Goal: Task Accomplishment & Management: Manage account settings

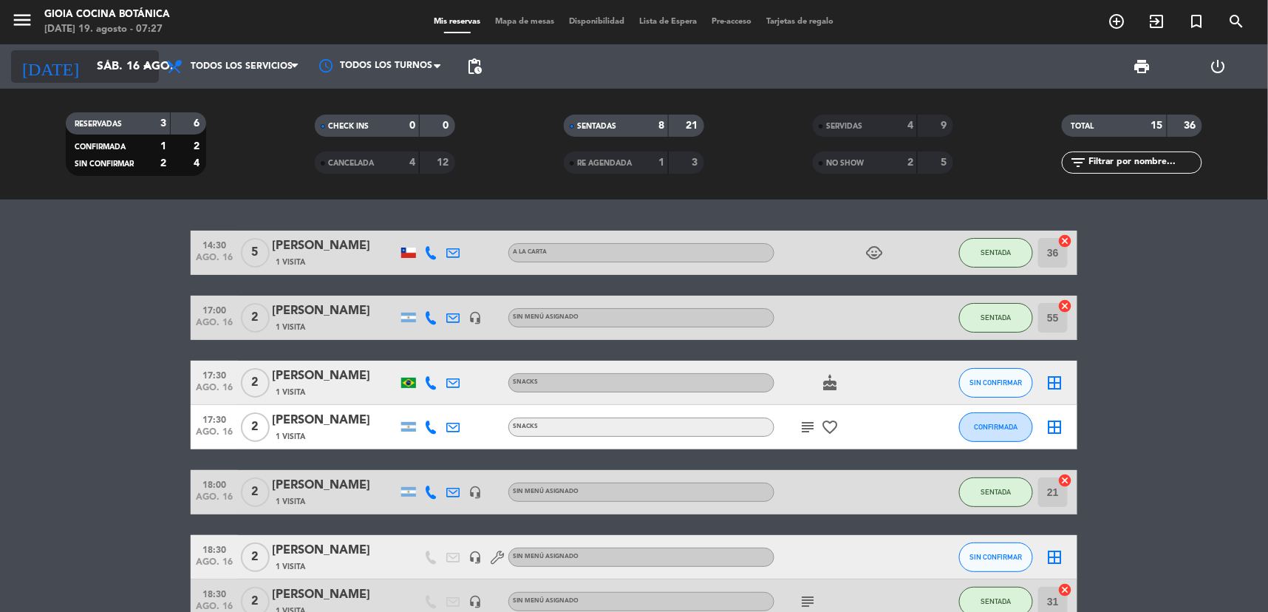
click at [109, 75] on input "sáb. 16 ago." at bounding box center [167, 66] width 156 height 29
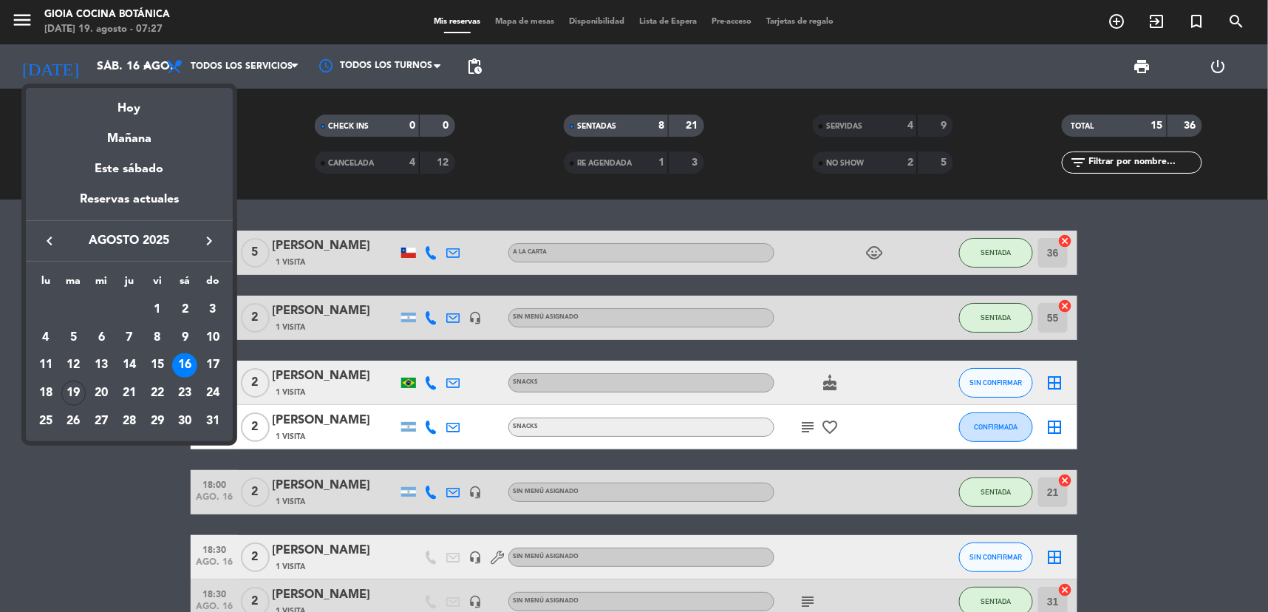
drag, startPoint x: 137, startPoint y: 105, endPoint x: 223, endPoint y: 35, distance: 111.3
click at [139, 102] on div "Hoy" at bounding box center [129, 103] width 207 height 30
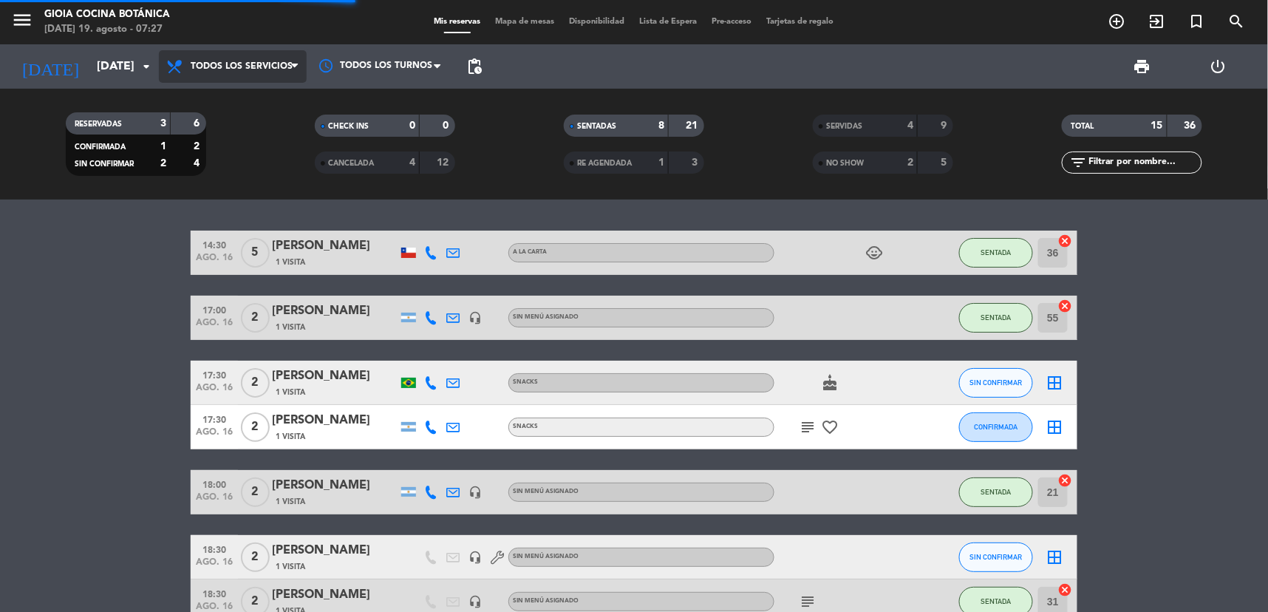
click at [232, 54] on span "Todos los servicios" at bounding box center [233, 66] width 148 height 33
click at [274, 99] on div "menu [PERSON_NAME] Cocina Botánica [DATE] 19. agosto - 07:27 Mis reservas Mapa …" at bounding box center [634, 99] width 1268 height 199
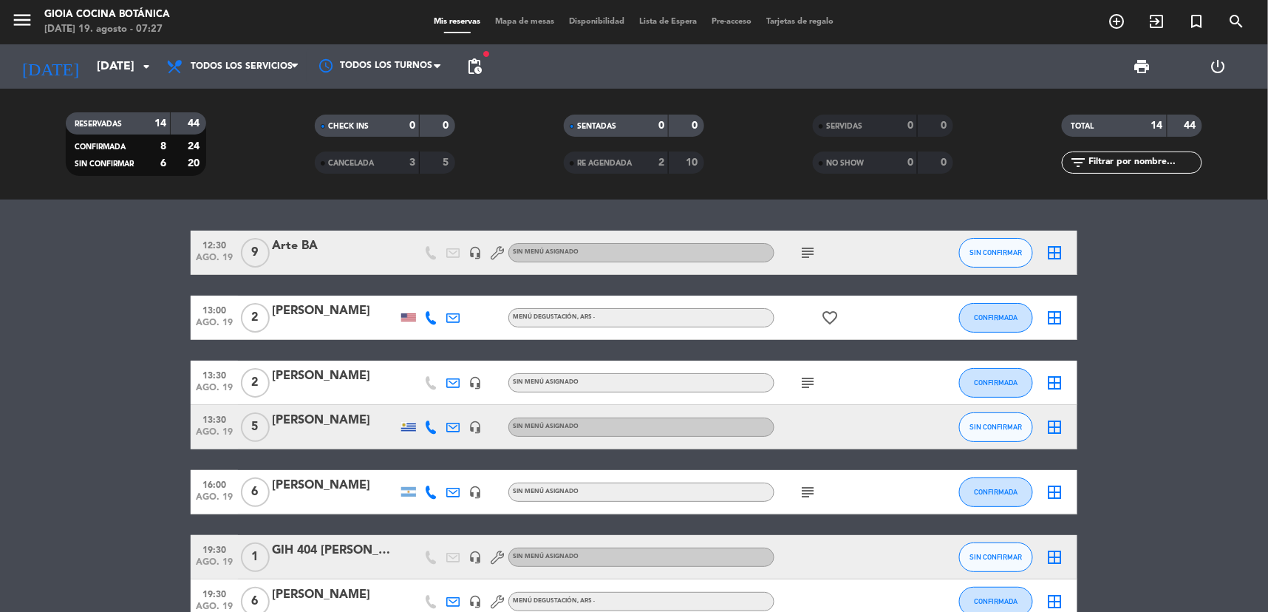
click at [816, 249] on span "subject" at bounding box center [807, 253] width 22 height 18
click at [807, 250] on icon "subject" at bounding box center [807, 253] width 18 height 18
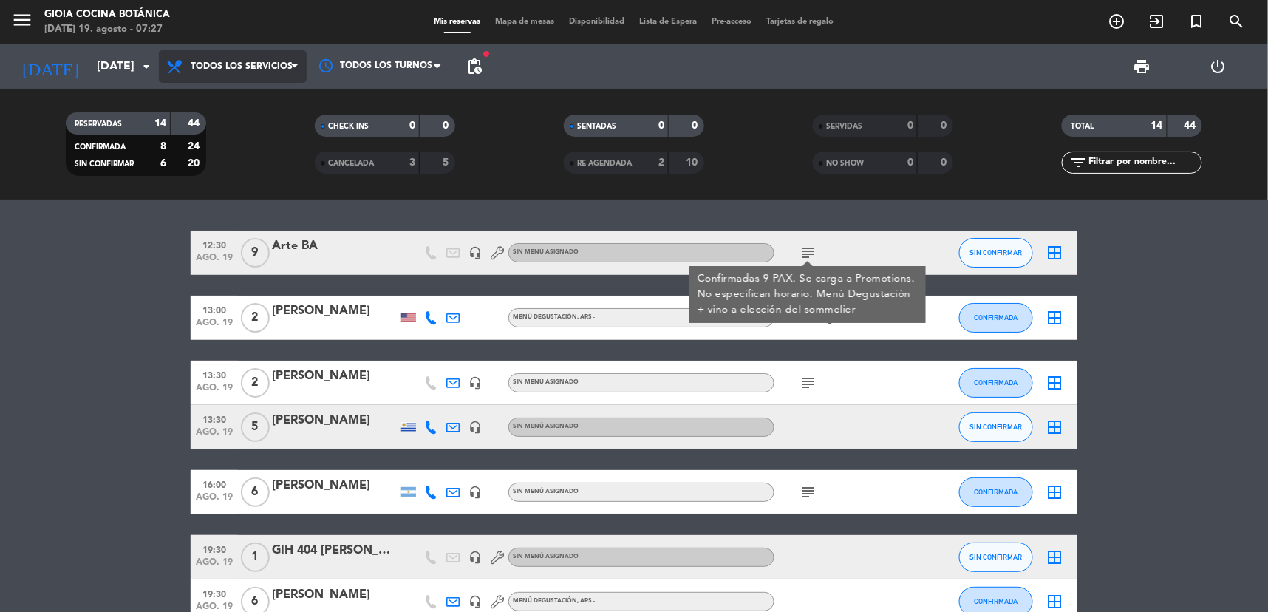
drag, startPoint x: 292, startPoint y: 64, endPoint x: 287, endPoint y: 72, distance: 9.0
click at [291, 64] on icon at bounding box center [294, 67] width 7 height 12
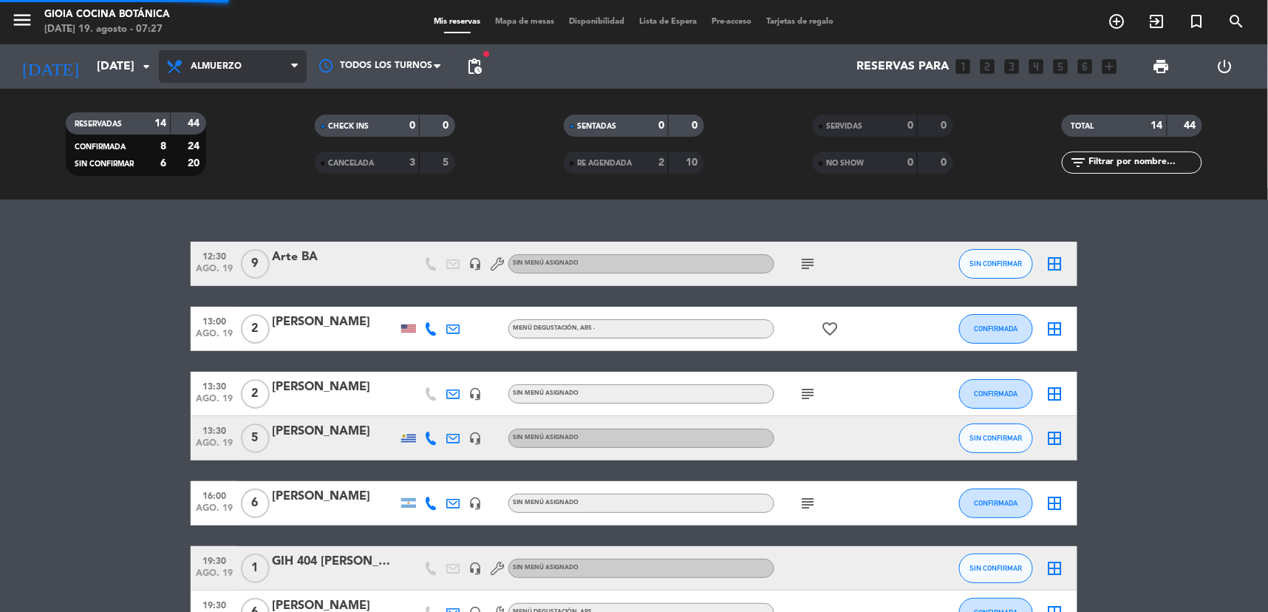
click at [233, 188] on div "menu [PERSON_NAME] Cocina Botánica [DATE] 19. agosto - 07:27 Mis reservas Mapa …" at bounding box center [634, 99] width 1268 height 199
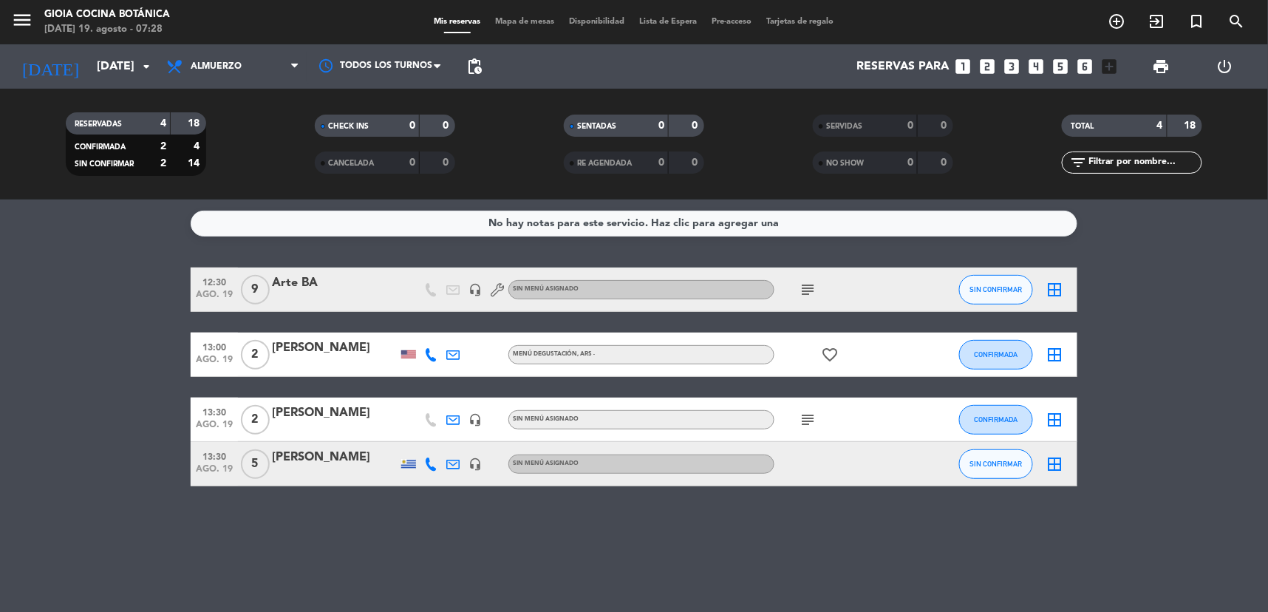
click at [809, 289] on icon "subject" at bounding box center [807, 290] width 18 height 18
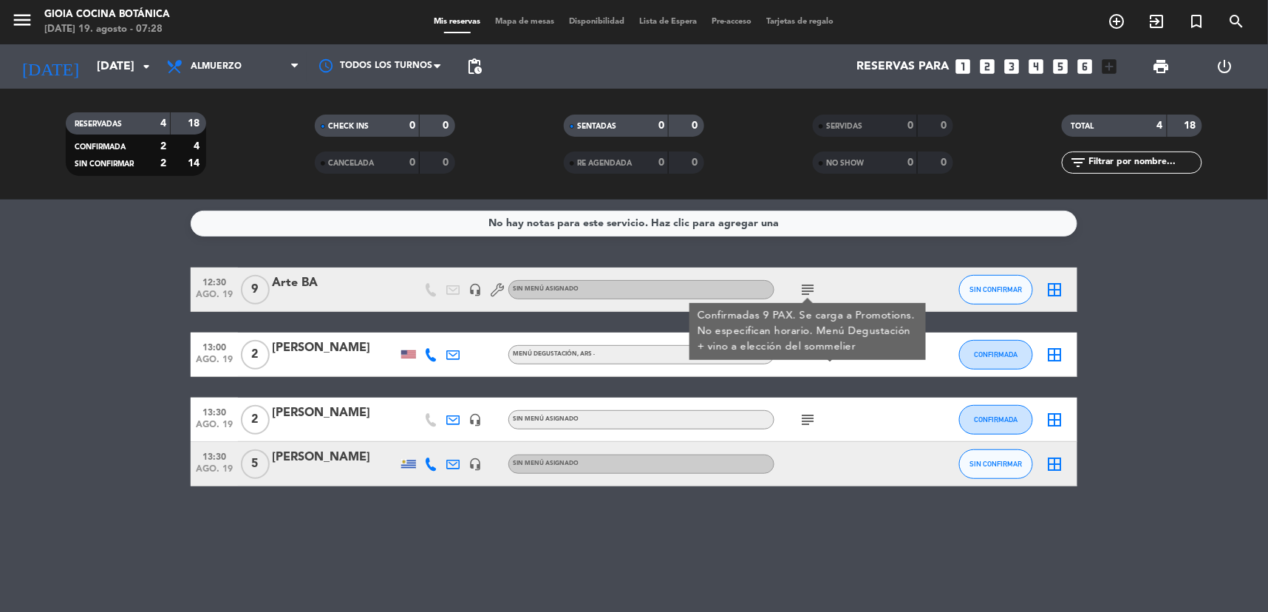
click at [807, 411] on icon "subject" at bounding box center [807, 420] width 18 height 18
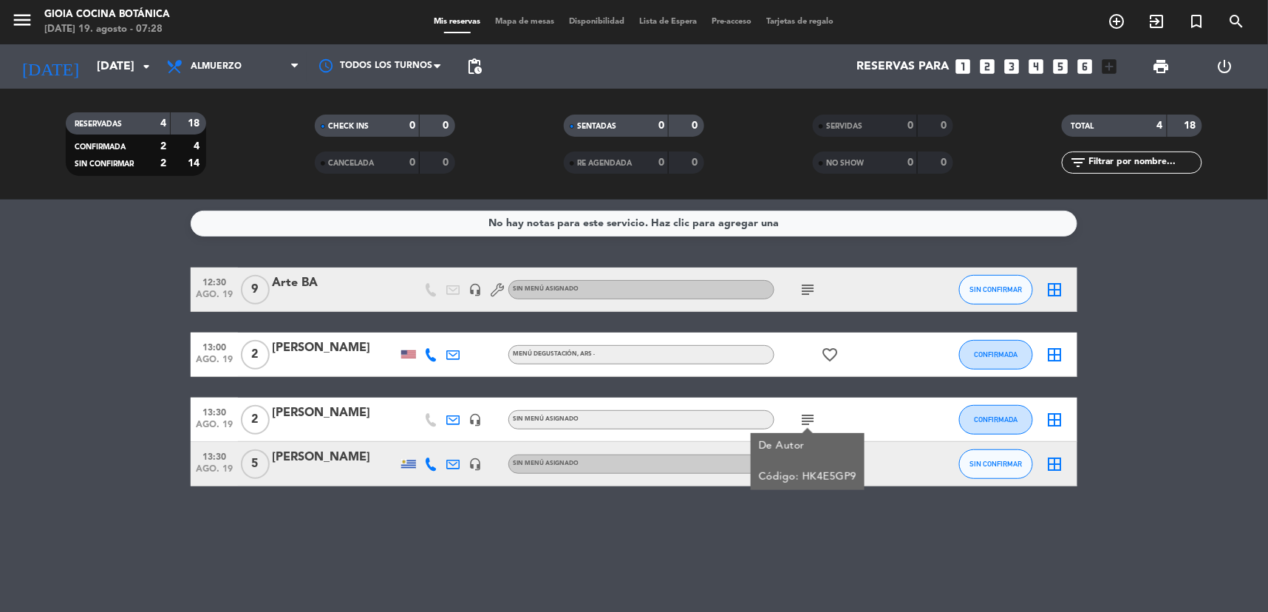
click at [810, 286] on icon "subject" at bounding box center [807, 290] width 18 height 18
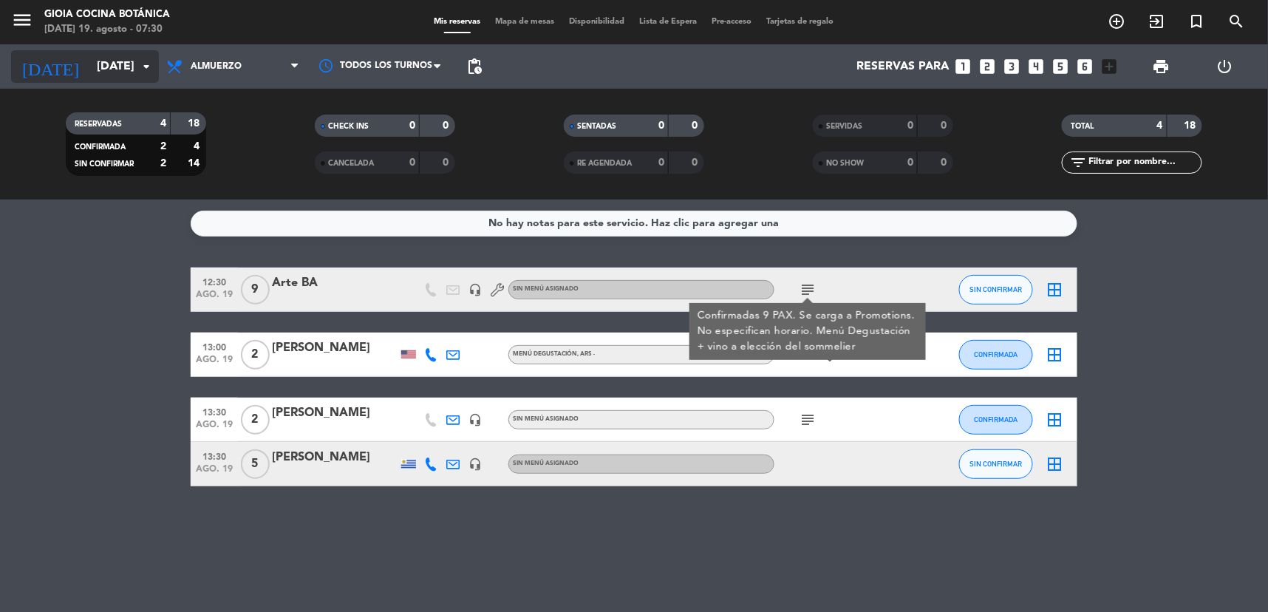
click at [123, 59] on input "[DATE]" at bounding box center [167, 66] width 156 height 29
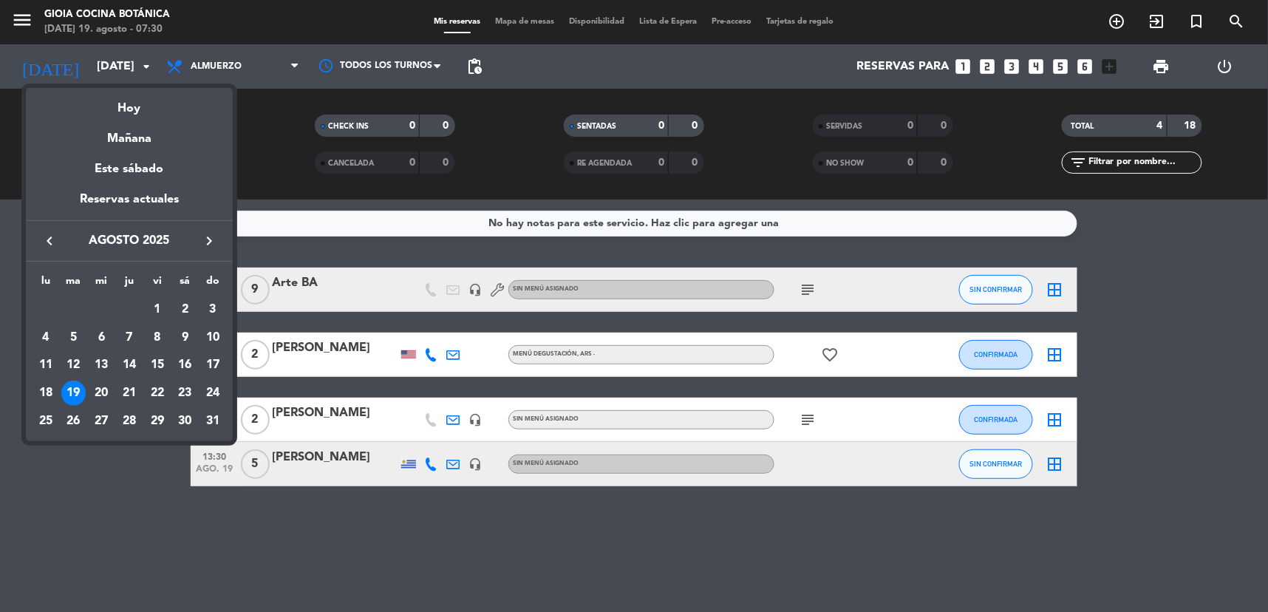
click at [274, 505] on div at bounding box center [634, 306] width 1268 height 612
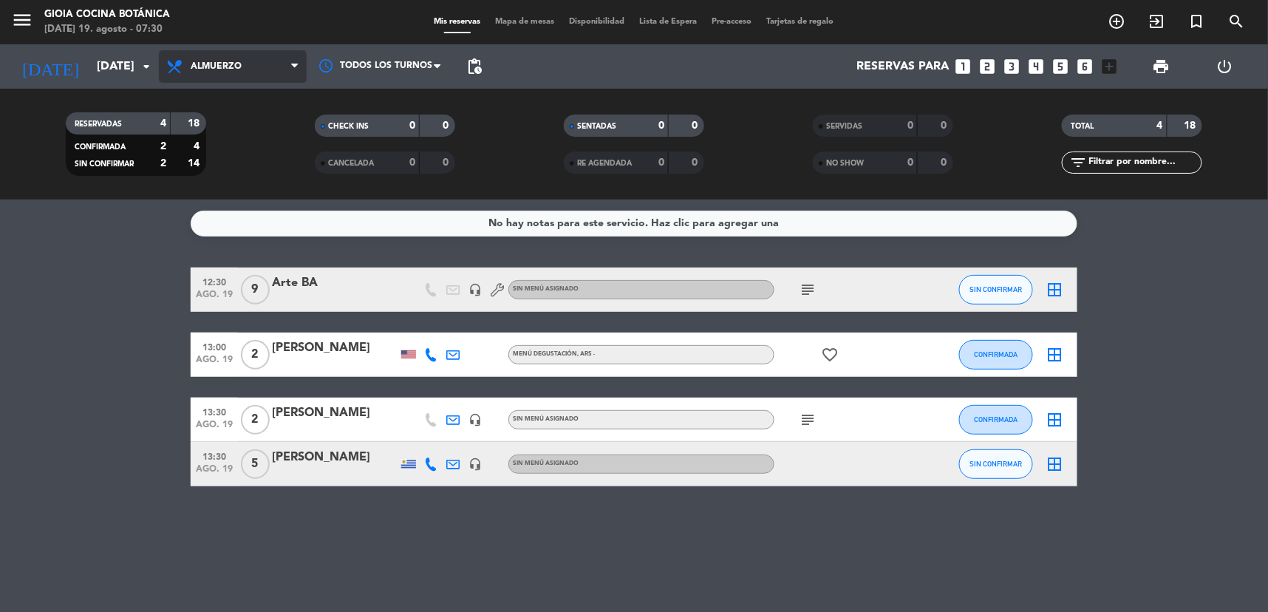
click at [253, 69] on span "Almuerzo" at bounding box center [233, 66] width 148 height 33
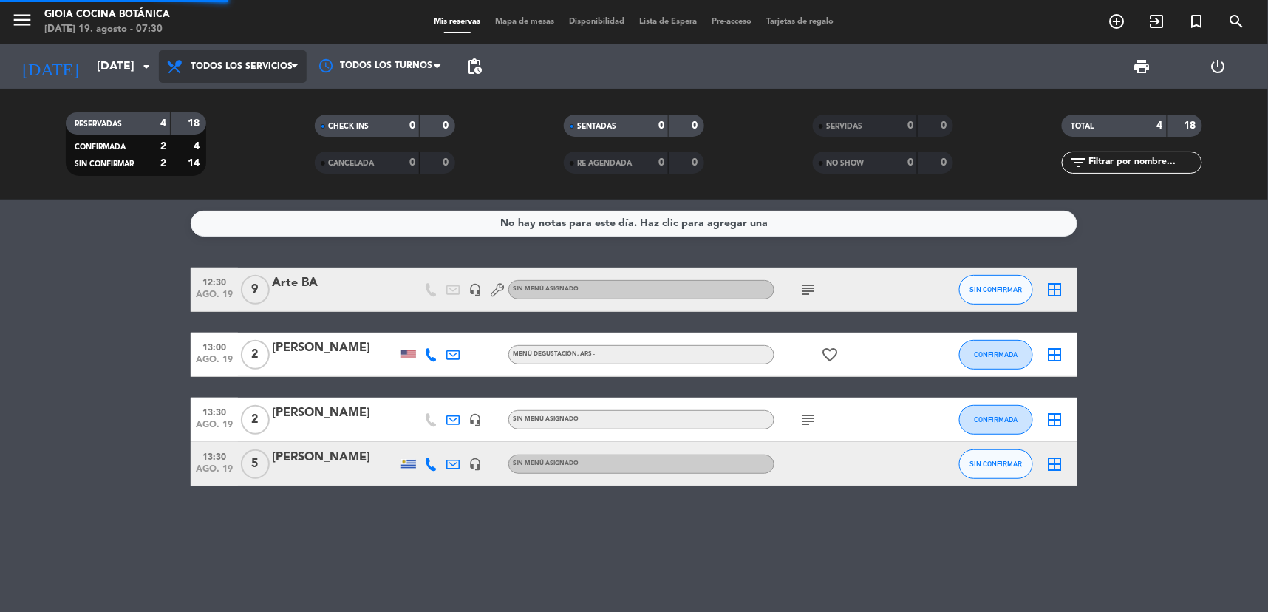
click at [242, 106] on div "menu [PERSON_NAME] Cocina Botánica [DATE] 19. agosto - 07:30 Mis reservas Mapa …" at bounding box center [634, 99] width 1268 height 199
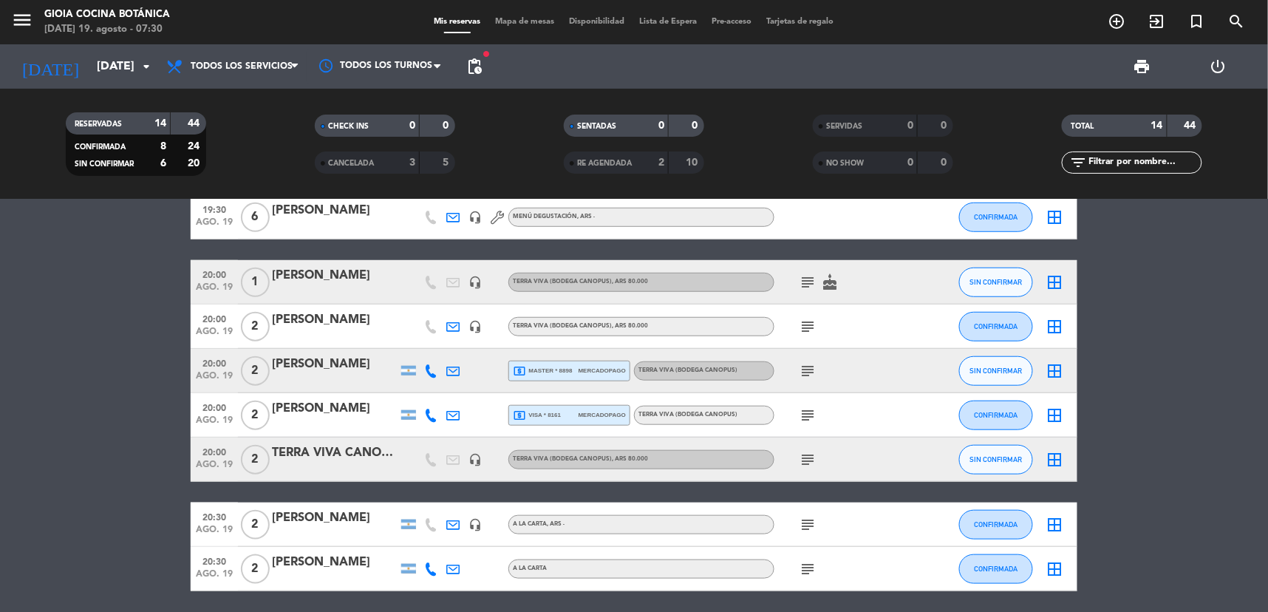
scroll to position [437, 0]
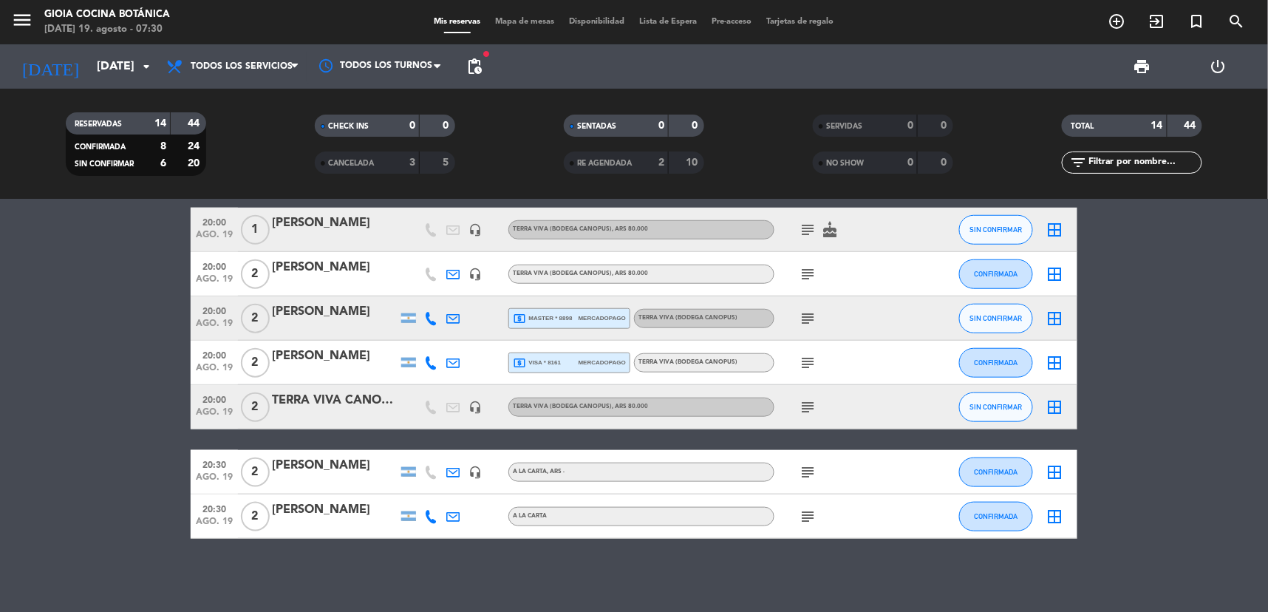
click at [806, 518] on icon "subject" at bounding box center [807, 516] width 18 height 18
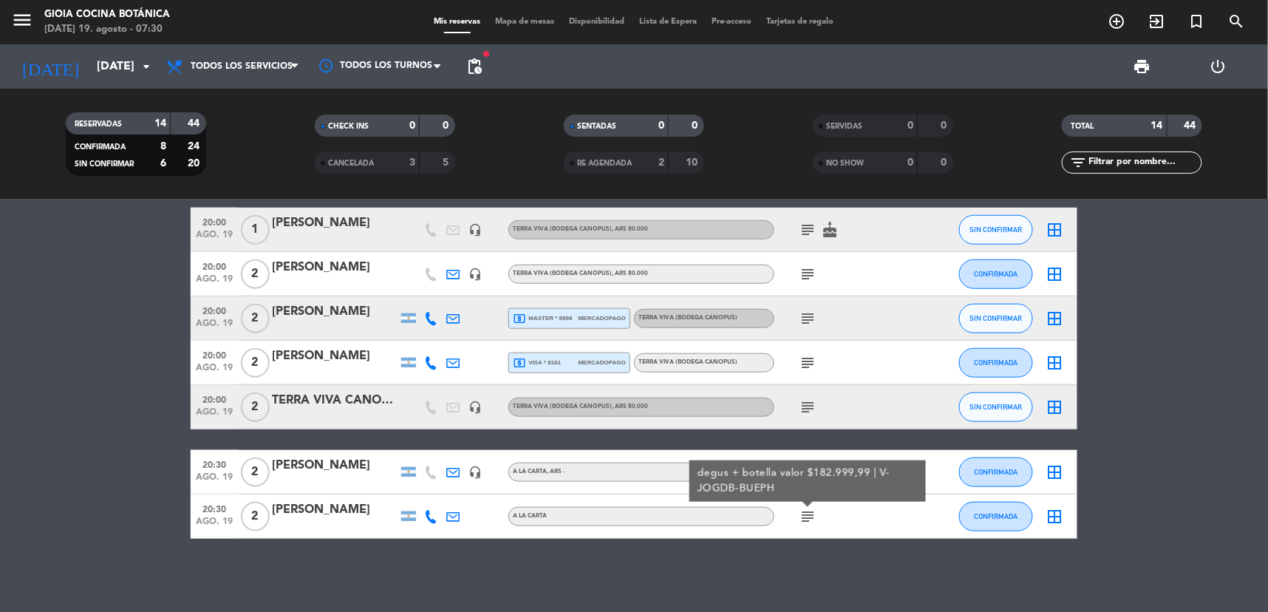
click at [807, 515] on icon "subject" at bounding box center [807, 516] width 18 height 18
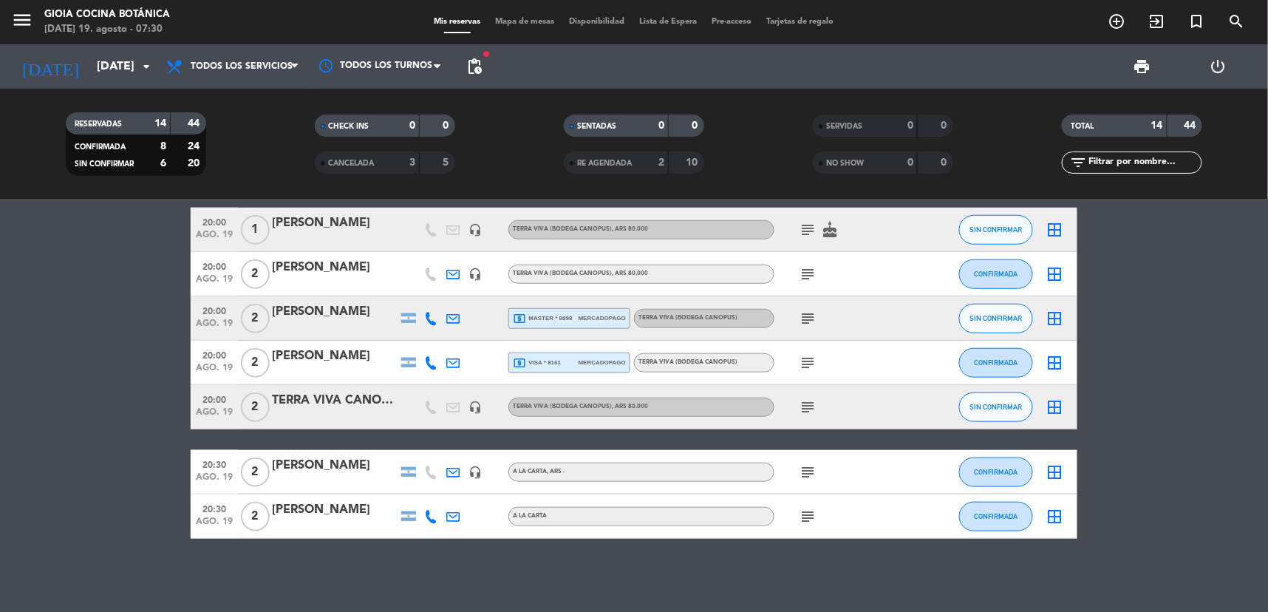
drag, startPoint x: 807, startPoint y: 515, endPoint x: 813, endPoint y: 486, distance: 29.3
click at [813, 486] on div "subject" at bounding box center [840, 472] width 133 height 44
click at [813, 479] on icon "subject" at bounding box center [807, 472] width 18 height 18
click at [808, 399] on icon "subject" at bounding box center [807, 407] width 18 height 18
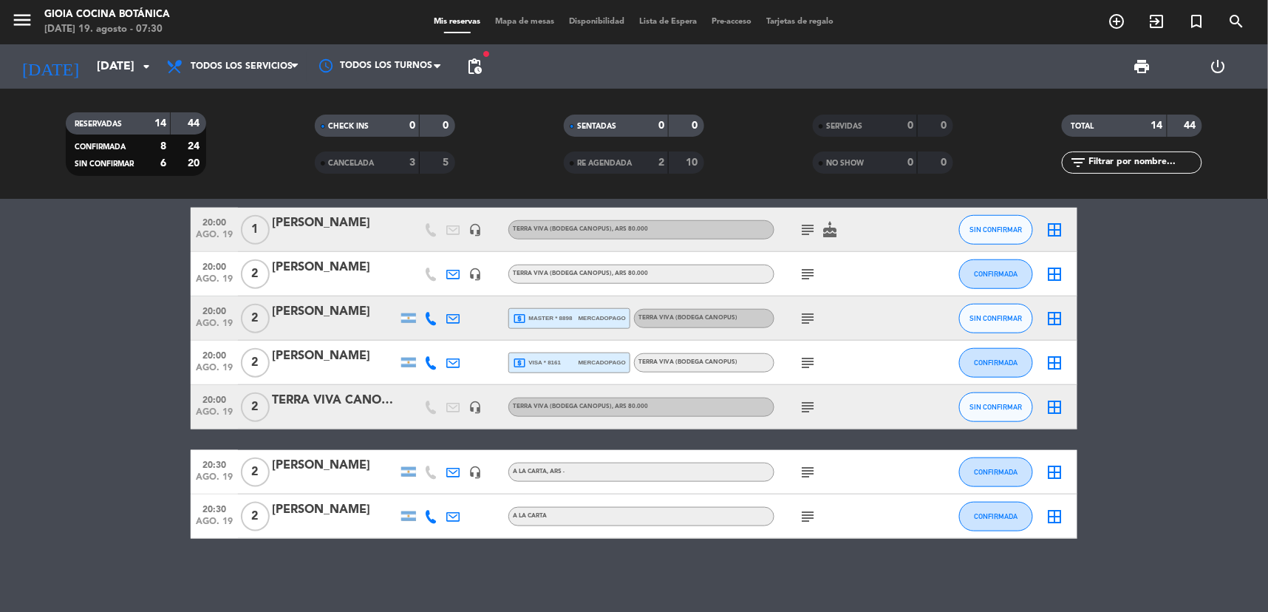
click at [809, 363] on icon "subject" at bounding box center [807, 363] width 18 height 18
click at [810, 312] on icon "subject" at bounding box center [807, 318] width 18 height 18
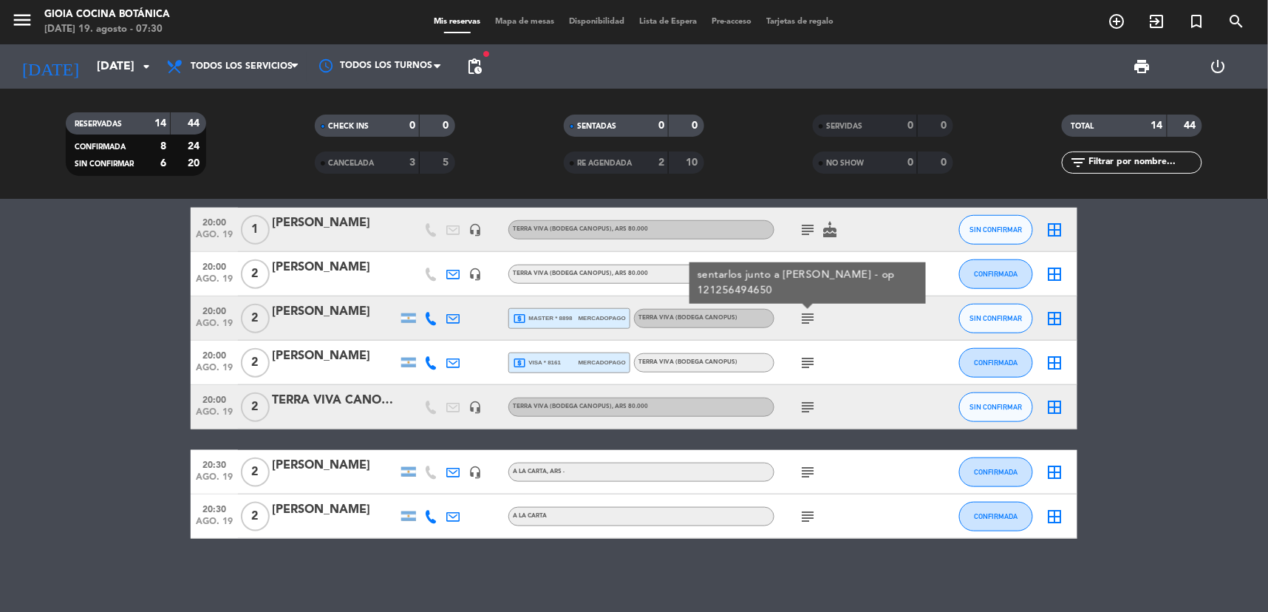
click at [804, 262] on div "sentarlos junto a [PERSON_NAME] - op 121256494650" at bounding box center [807, 282] width 236 height 41
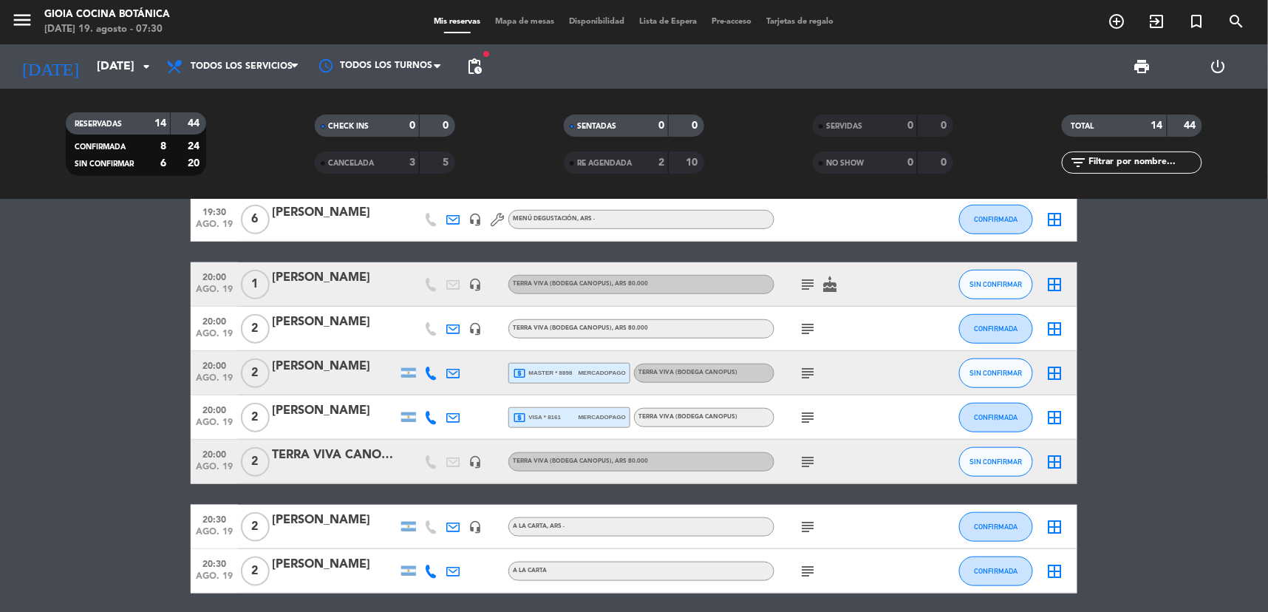
scroll to position [355, 0]
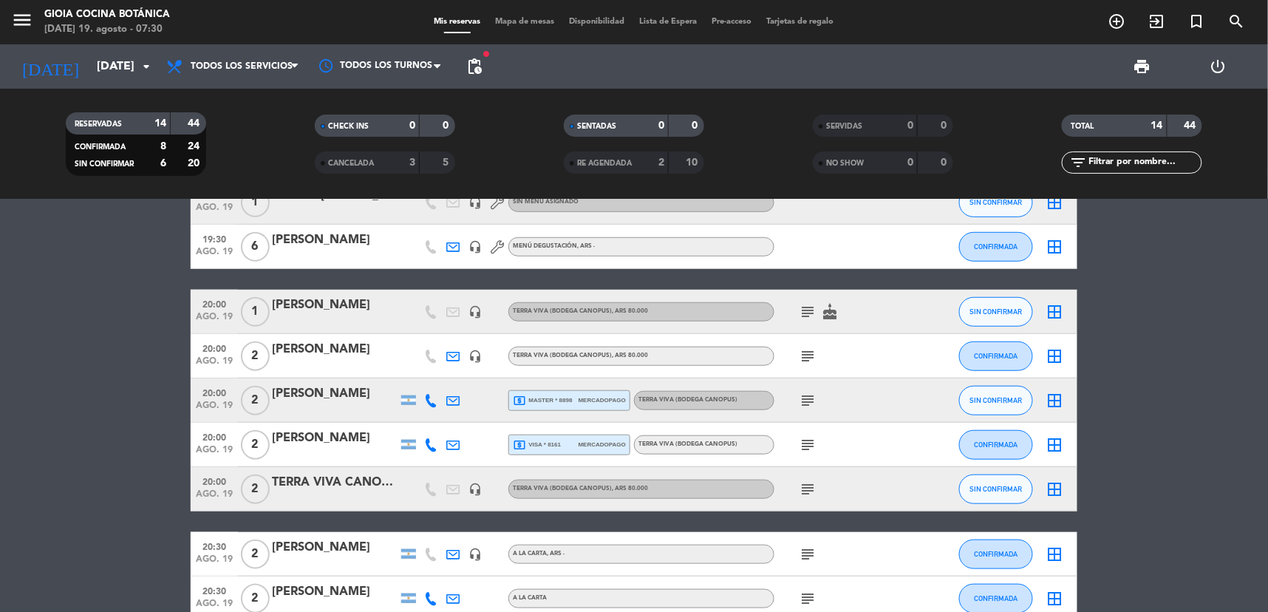
click at [806, 316] on icon "subject" at bounding box center [807, 312] width 18 height 18
click at [477, 311] on icon "headset_mic" at bounding box center [474, 311] width 13 height 13
click at [470, 355] on icon "headset_mic" at bounding box center [474, 355] width 13 height 13
click at [352, 152] on div "CANCELADA 3 5" at bounding box center [385, 162] width 140 height 22
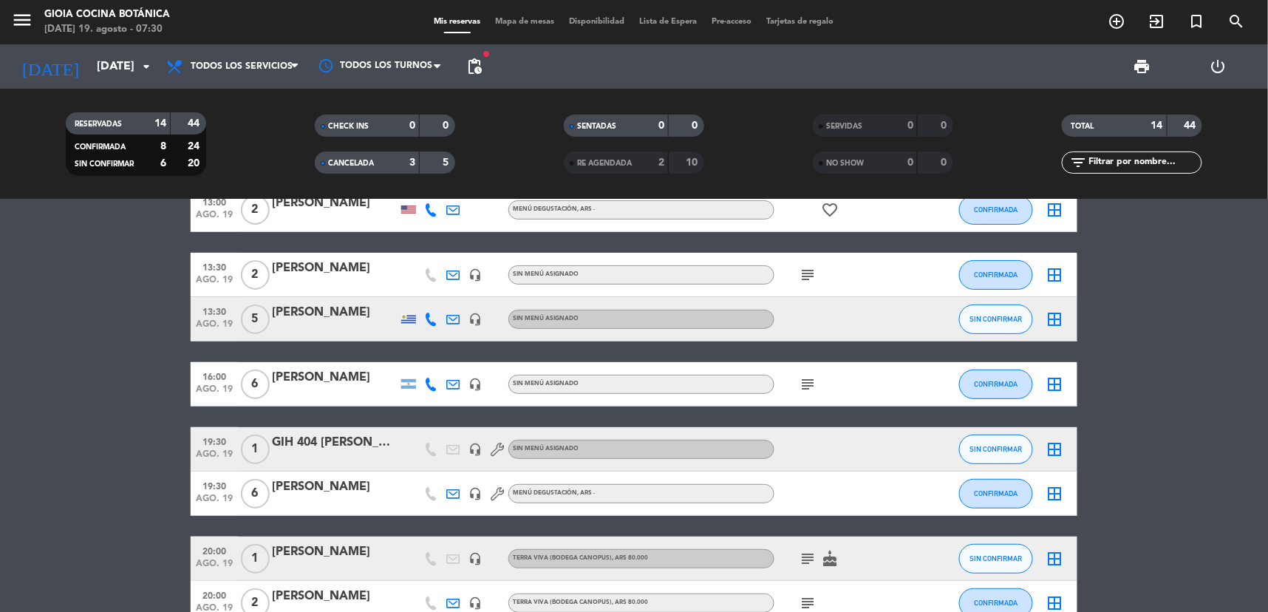
scroll to position [0, 0]
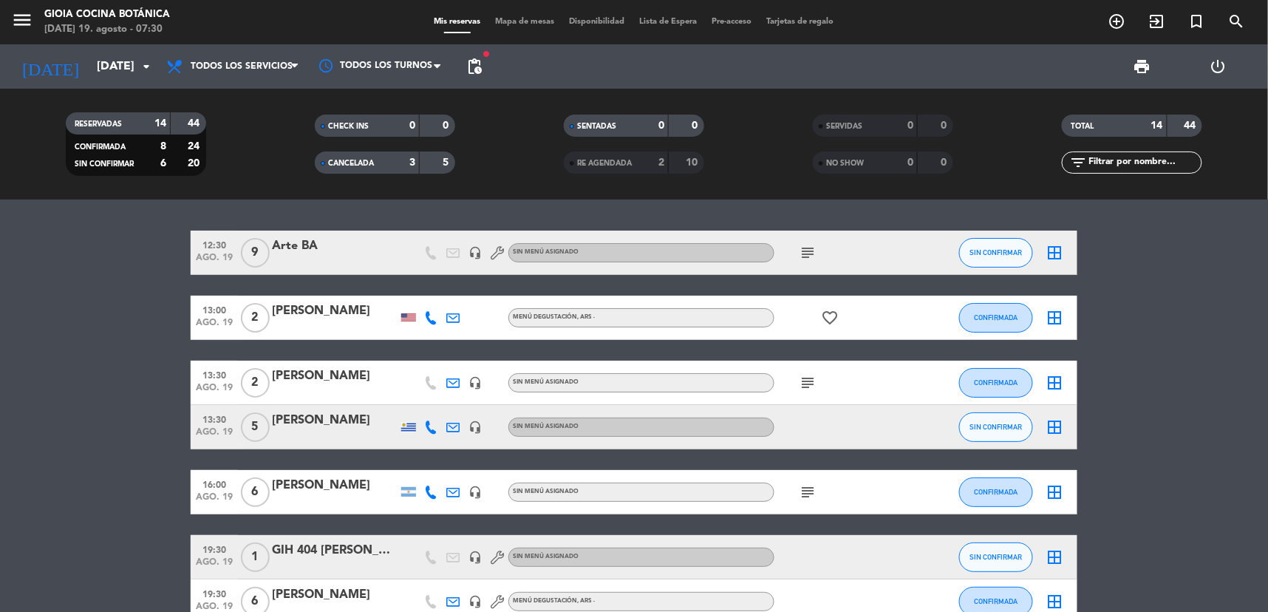
click at [355, 160] on span "CANCELADA" at bounding box center [351, 163] width 46 height 7
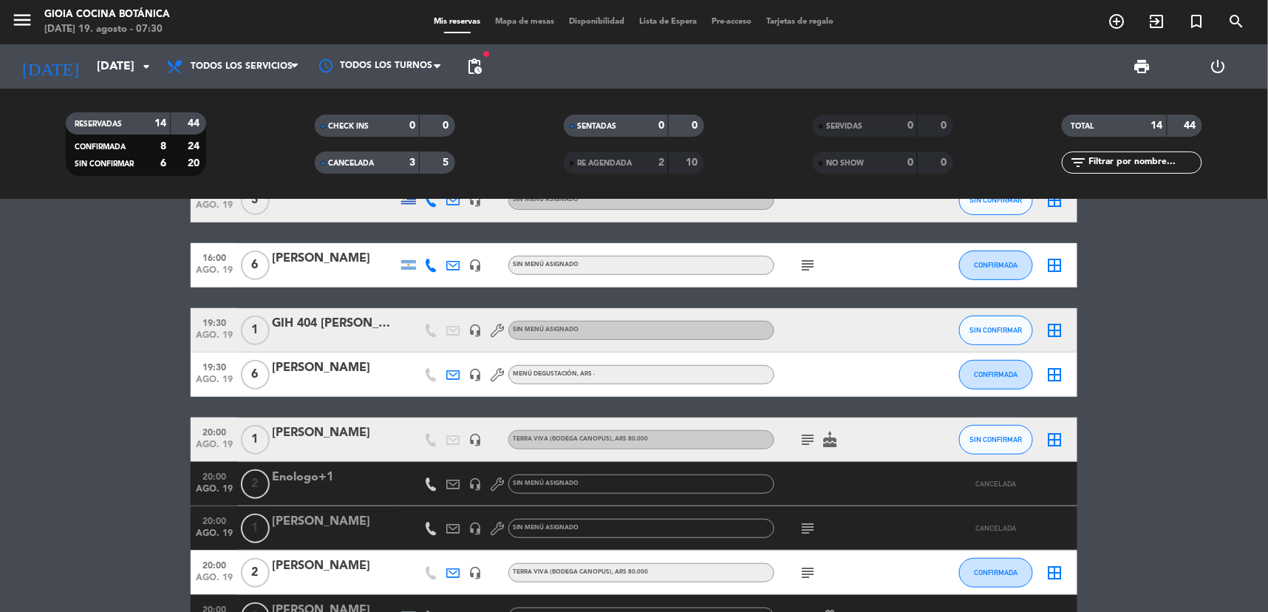
scroll to position [246, 0]
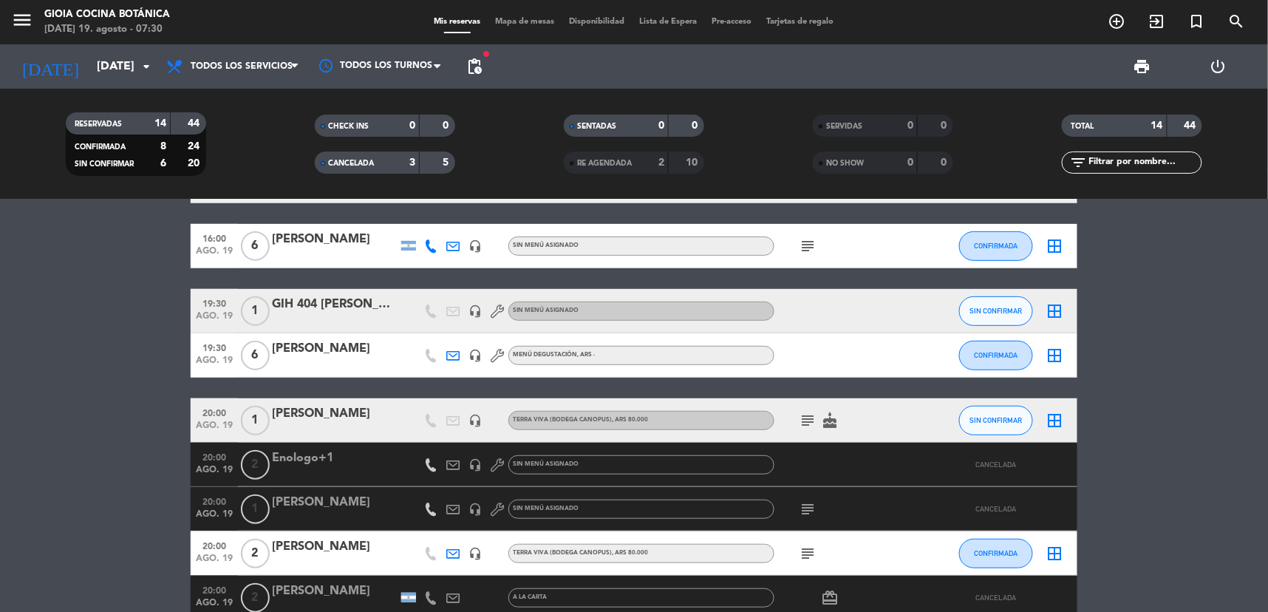
click at [180, 468] on bookings-row "12:30 [DATE] 9 Arte BA headset_mic Sin menú asignado subject SIN CONFIRMAR bord…" at bounding box center [634, 423] width 1268 height 878
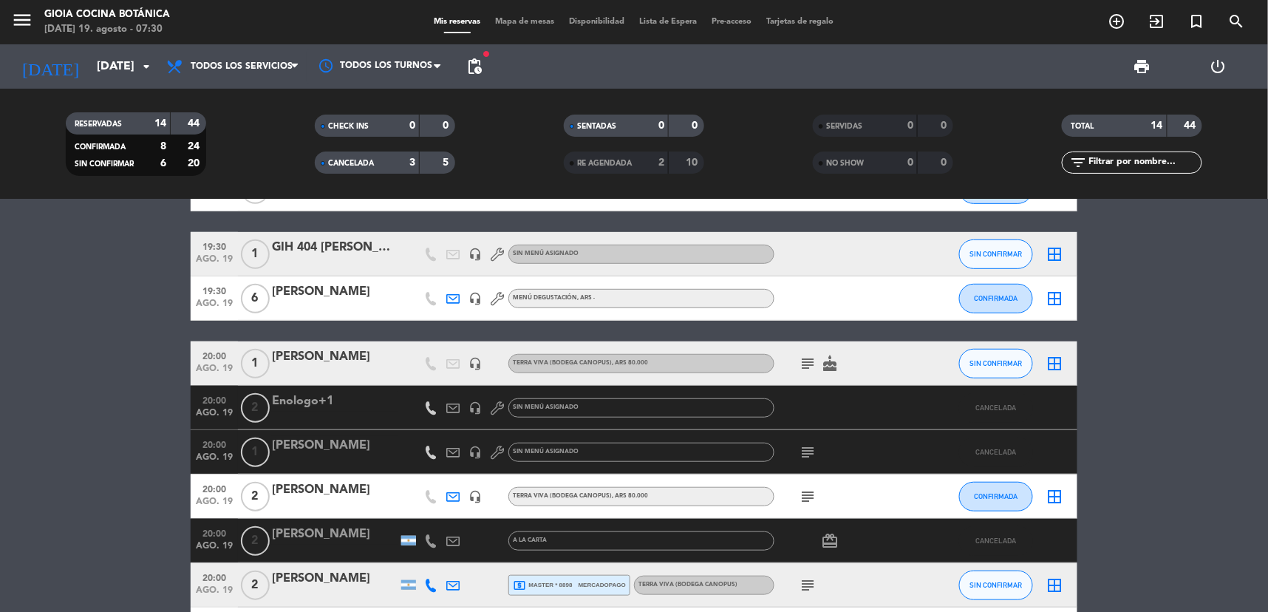
scroll to position [328, 0]
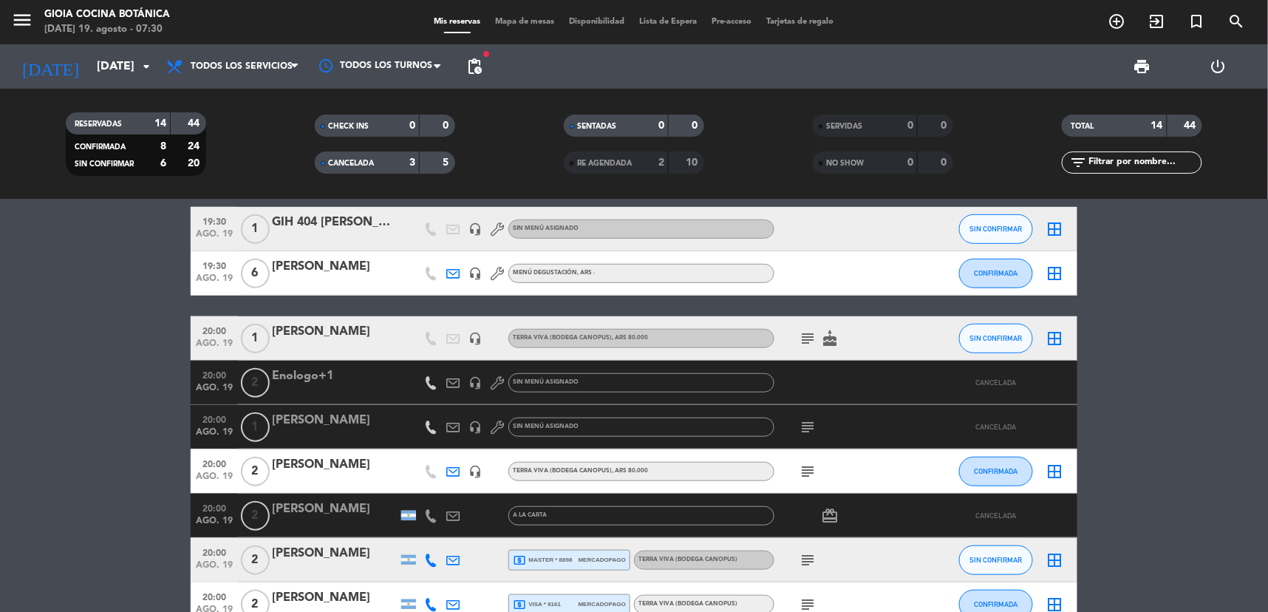
click at [609, 517] on div "A la Carta" at bounding box center [641, 515] width 266 height 19
click at [526, 428] on span "Sin menú asignado" at bounding box center [546, 426] width 66 height 6
click at [803, 432] on icon "subject" at bounding box center [807, 427] width 18 height 18
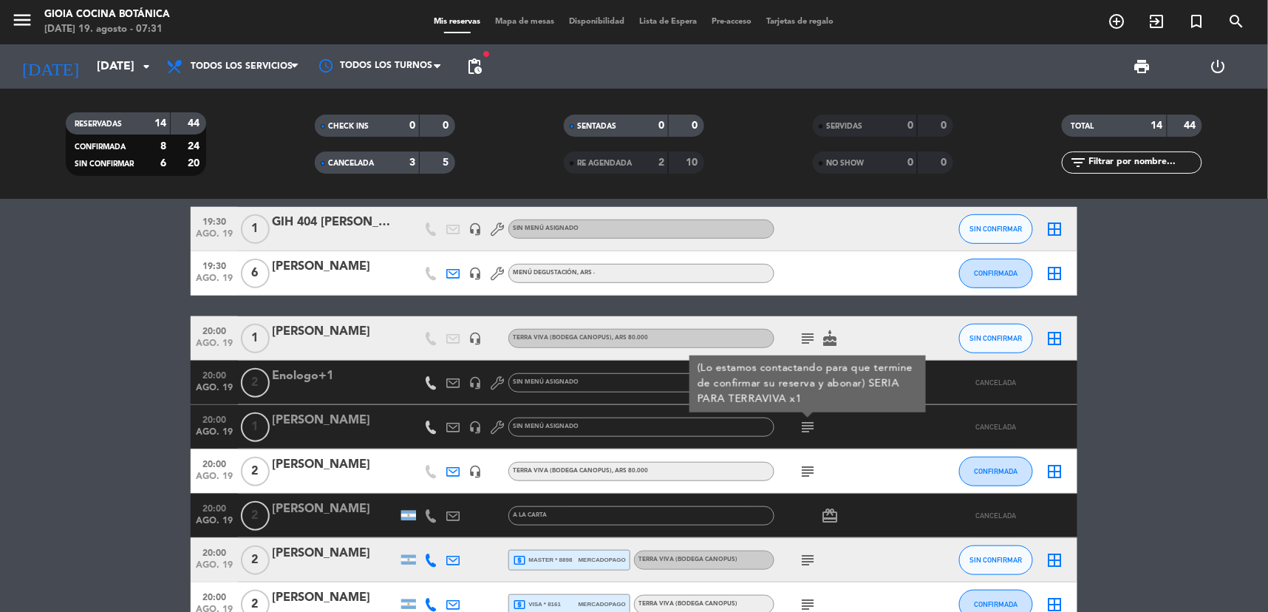
click at [807, 478] on icon "subject" at bounding box center [807, 471] width 18 height 18
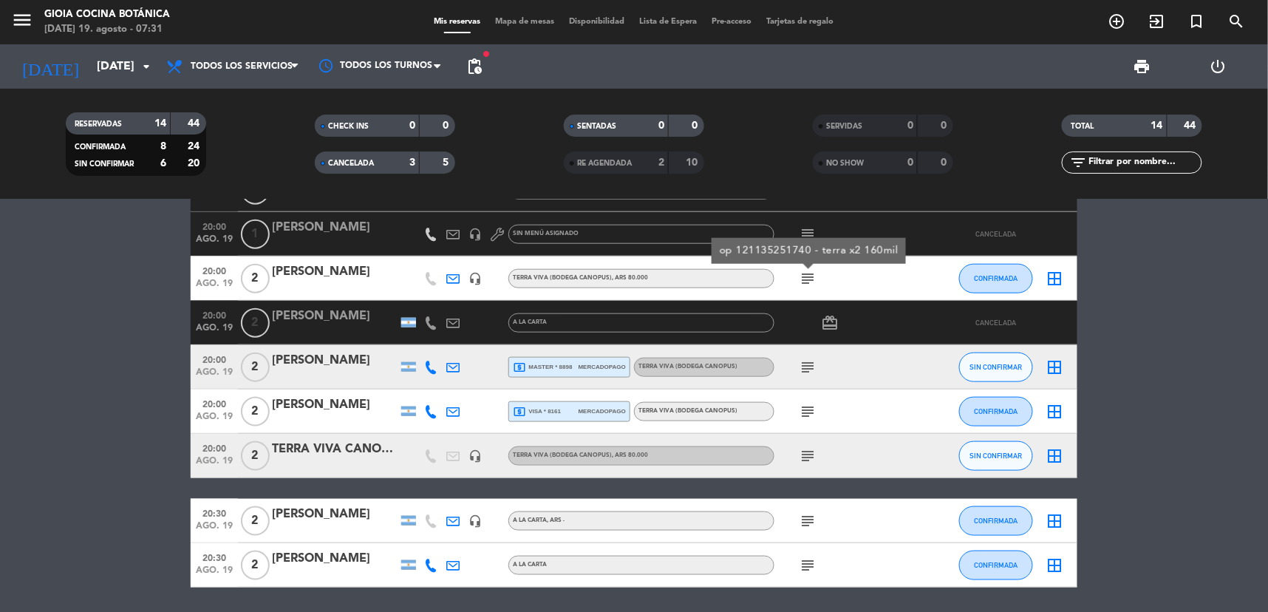
scroll to position [570, 0]
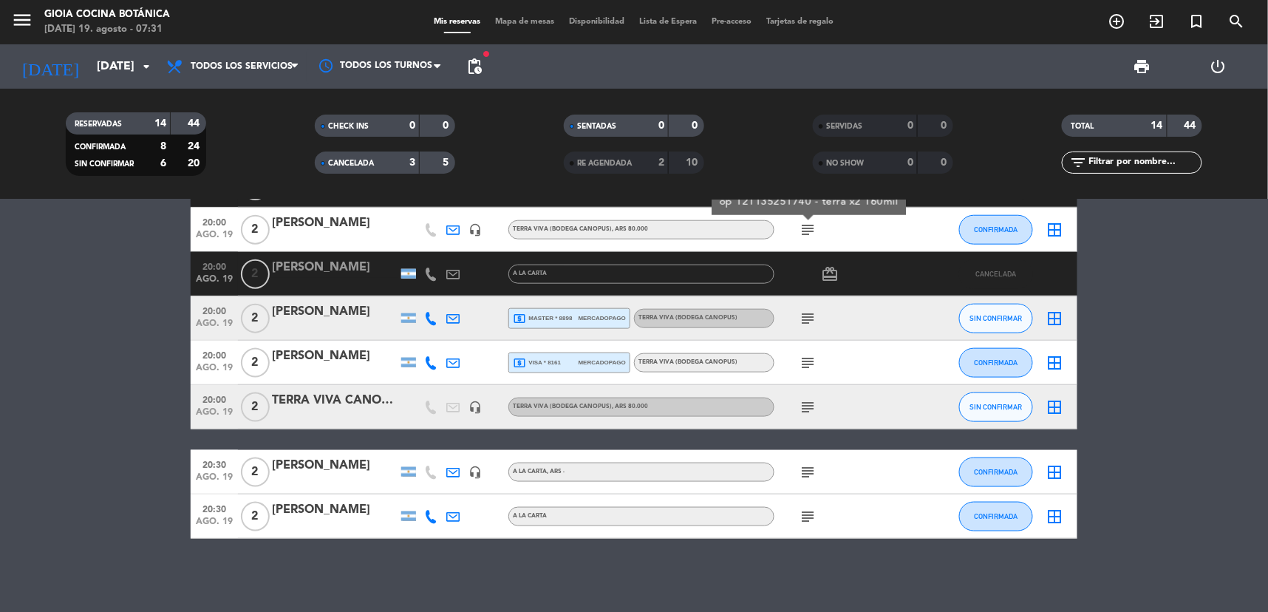
click at [387, 167] on div "3" at bounding box center [401, 162] width 30 height 17
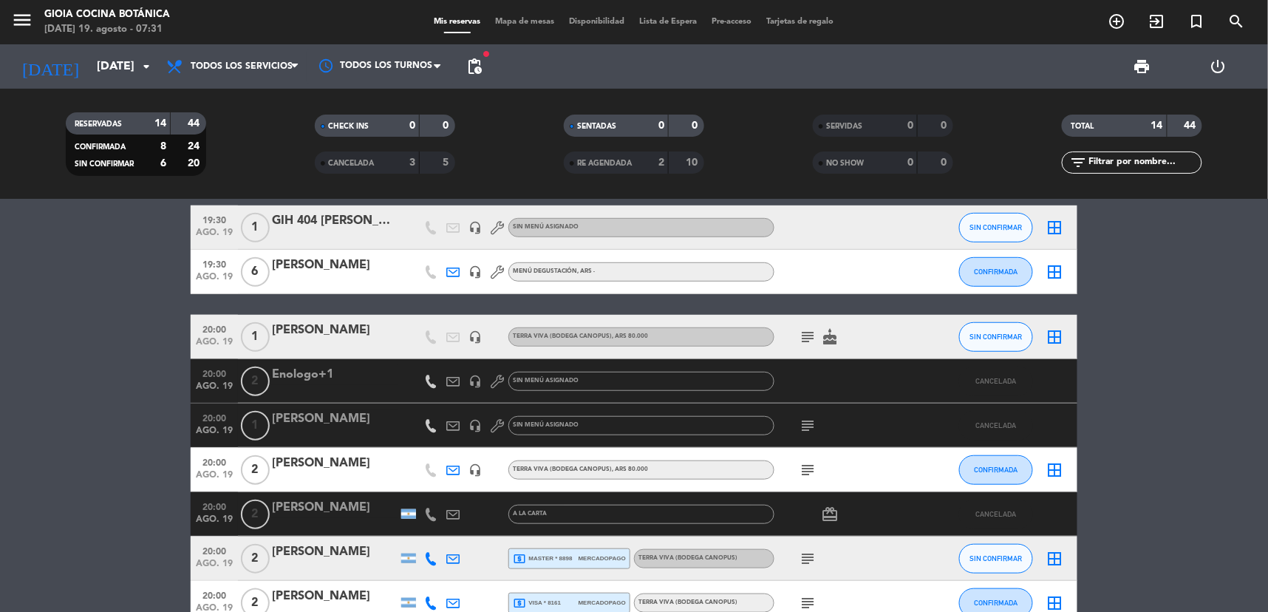
scroll to position [323, 0]
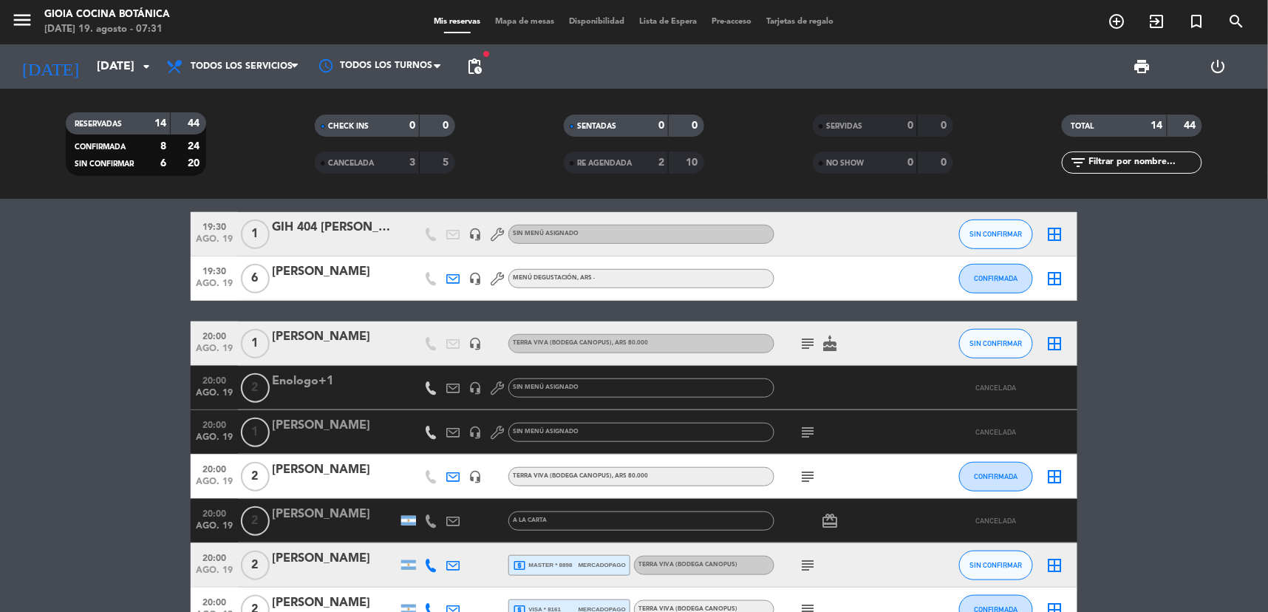
click at [377, 156] on div "CANCELADA" at bounding box center [352, 162] width 68 height 17
click at [374, 157] on div "CANCELADA" at bounding box center [352, 162] width 68 height 17
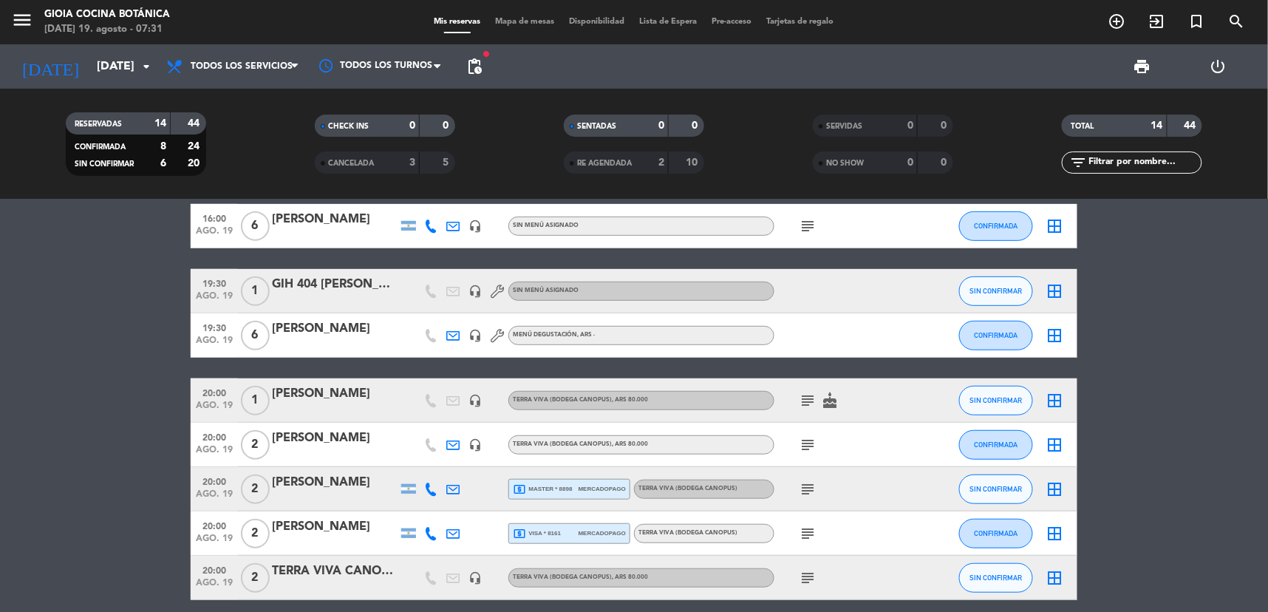
scroll to position [241, 0]
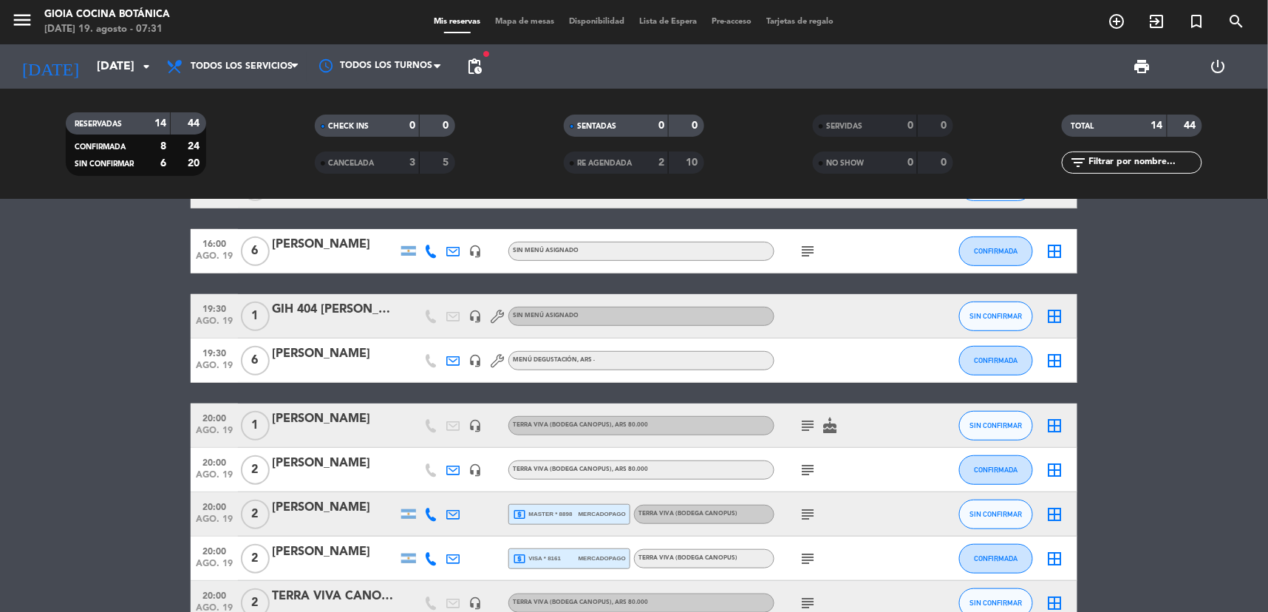
click at [466, 358] on div "headset_mic" at bounding box center [475, 360] width 22 height 44
click at [471, 363] on icon "headset_mic" at bounding box center [474, 360] width 13 height 13
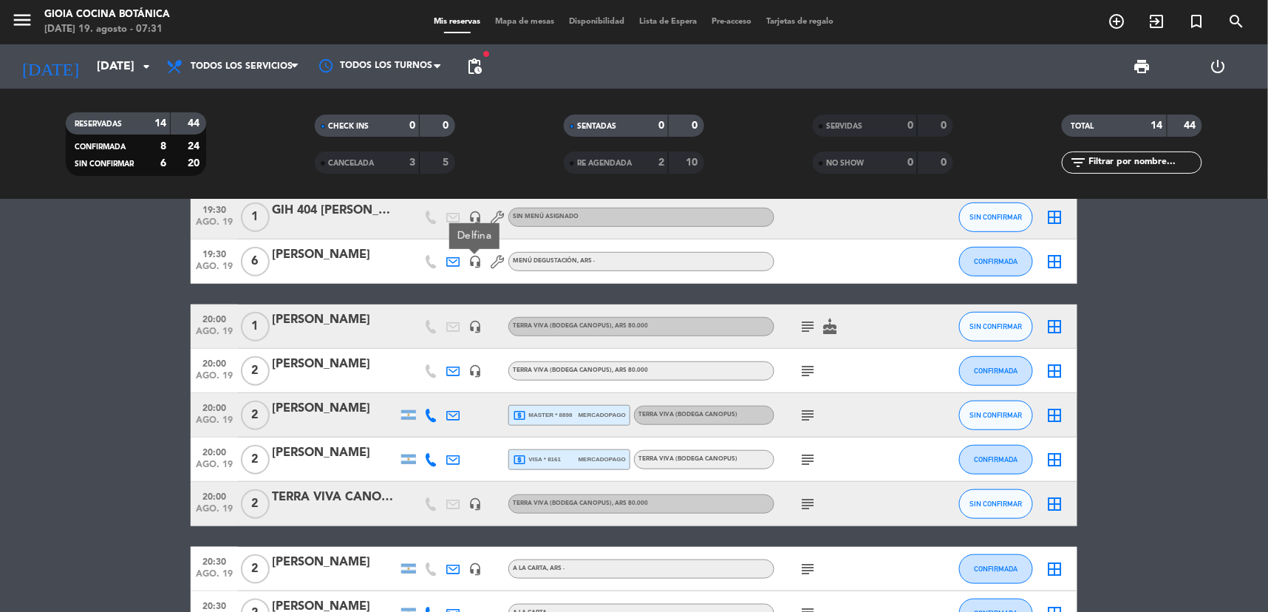
scroll to position [437, 0]
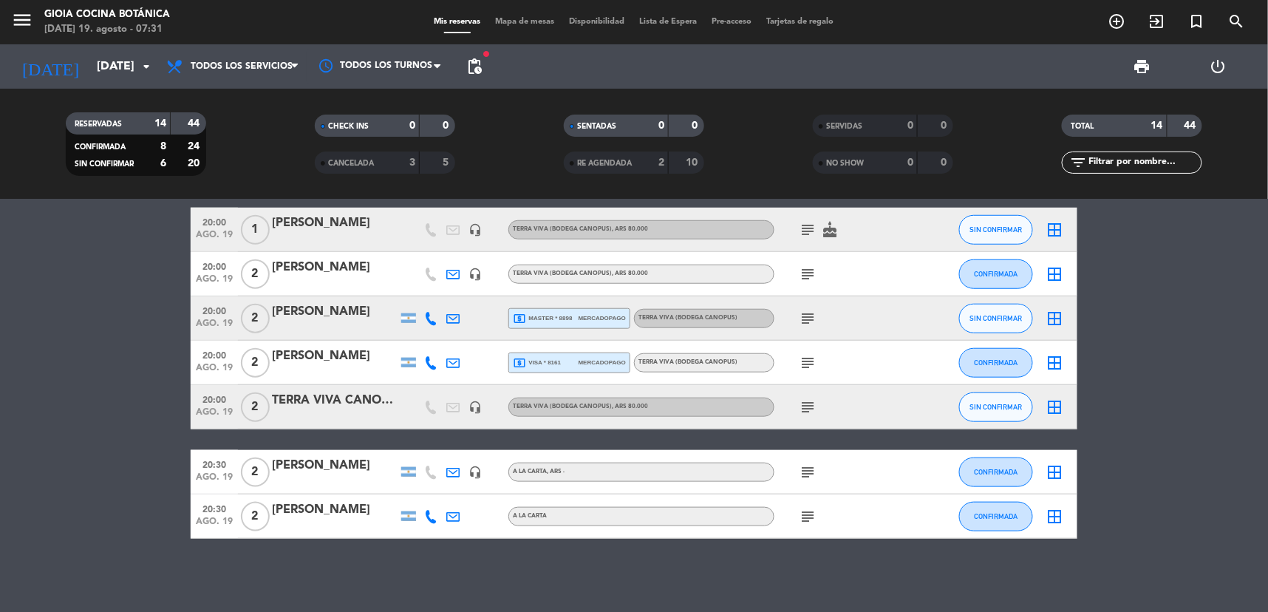
click at [799, 510] on span "subject" at bounding box center [807, 516] width 22 height 18
click at [804, 513] on icon "subject" at bounding box center [807, 516] width 18 height 18
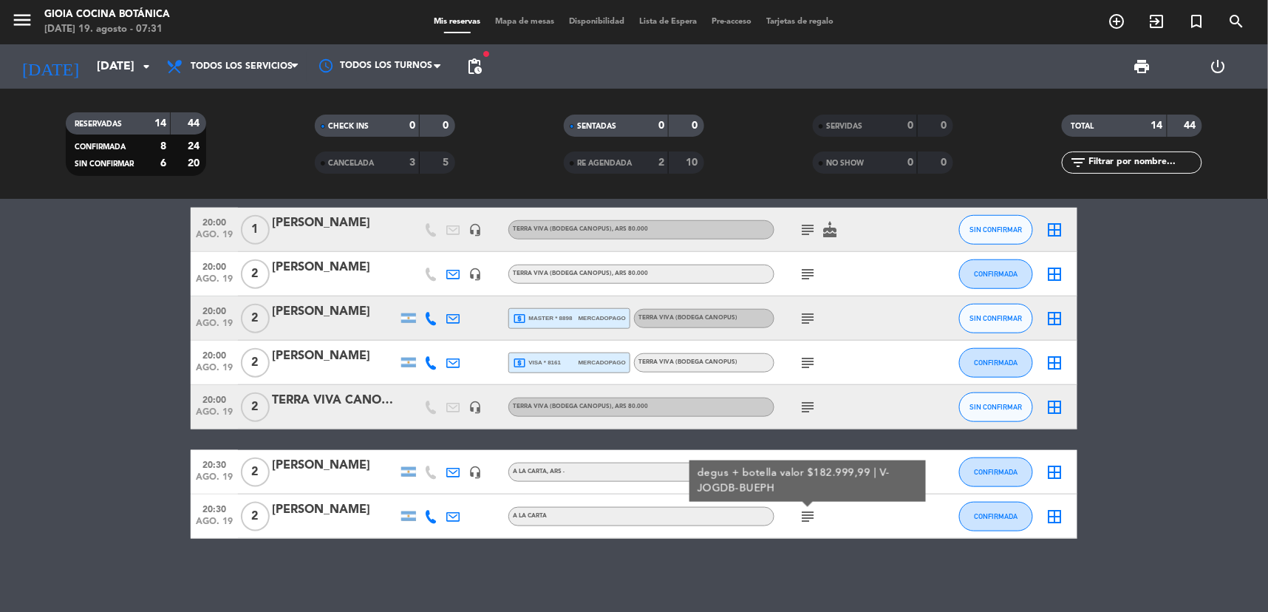
click at [807, 470] on div "degus + botella valor $182.999,99 | V-JOGDB-BUEPH" at bounding box center [807, 480] width 221 height 31
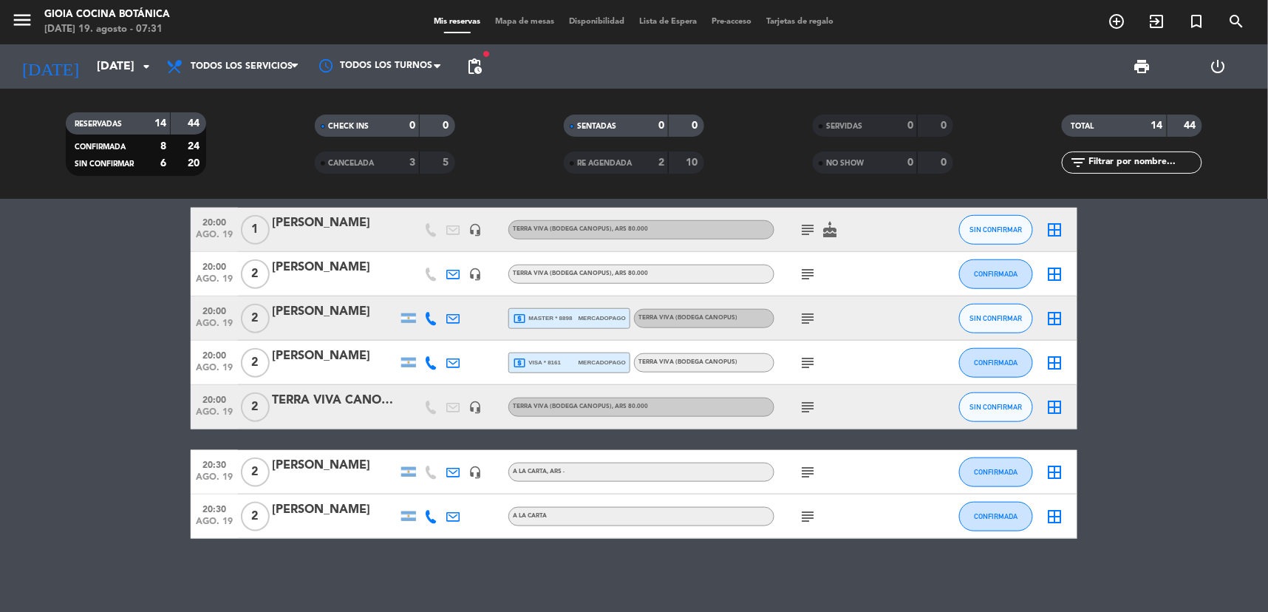
click at [807, 468] on icon "subject" at bounding box center [807, 472] width 18 height 18
click at [801, 417] on div "Grande Cuisine Código: UMW33KS4" at bounding box center [807, 429] width 103 height 47
click at [804, 415] on icon "subject" at bounding box center [807, 407] width 18 height 18
click at [809, 362] on icon "subject" at bounding box center [807, 363] width 18 height 18
click at [804, 313] on icon "subject" at bounding box center [807, 318] width 18 height 18
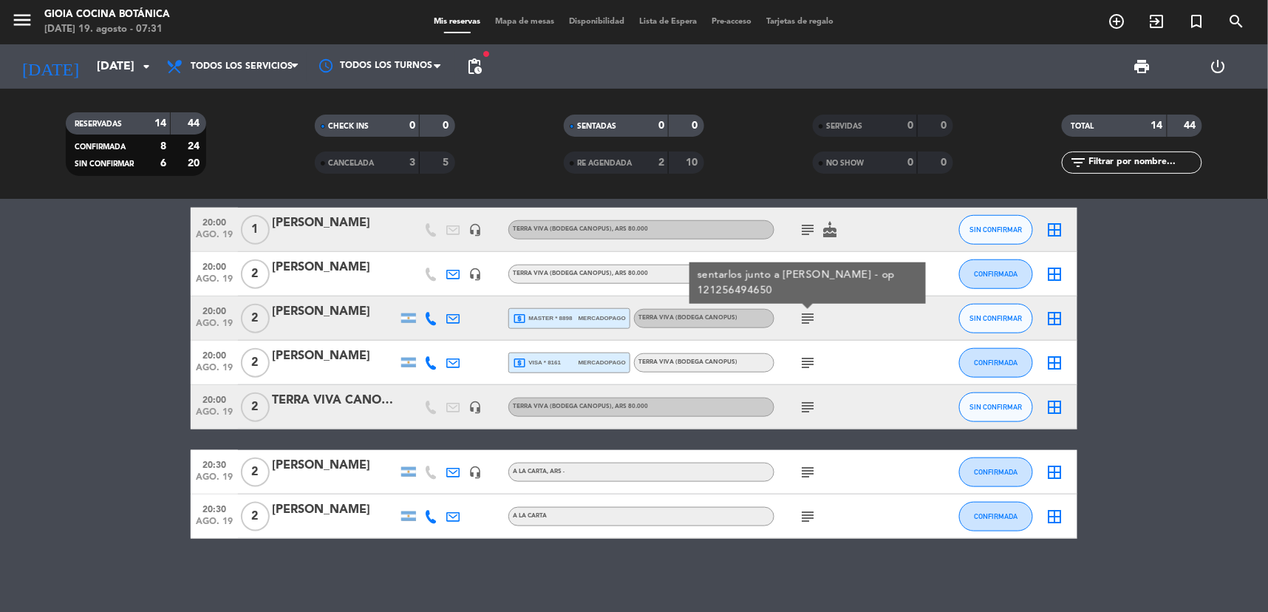
click at [790, 392] on div "subject" at bounding box center [840, 407] width 133 height 44
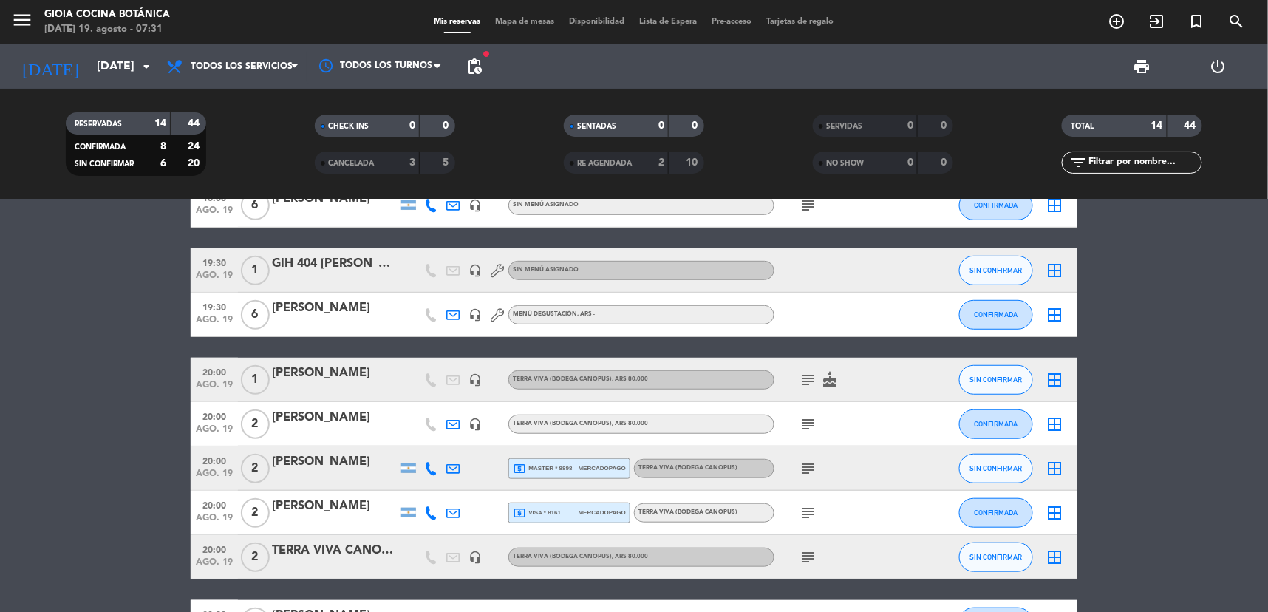
scroll to position [272, 0]
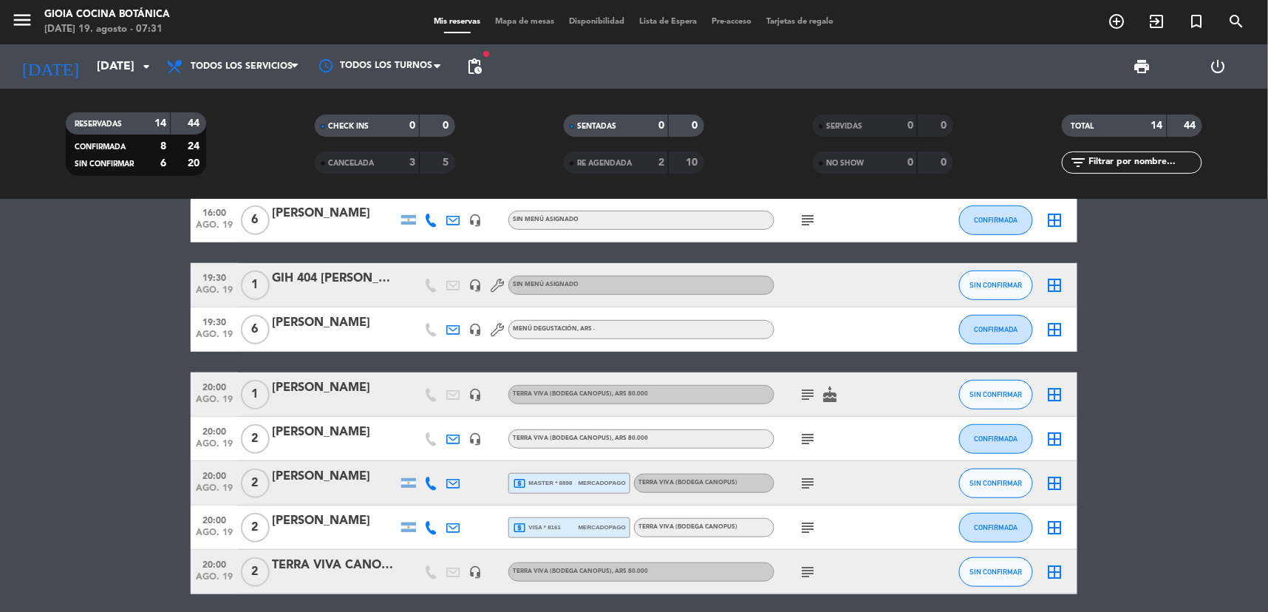
click at [806, 433] on icon "subject" at bounding box center [807, 439] width 18 height 18
click at [799, 391] on icon "subject" at bounding box center [807, 395] width 18 height 18
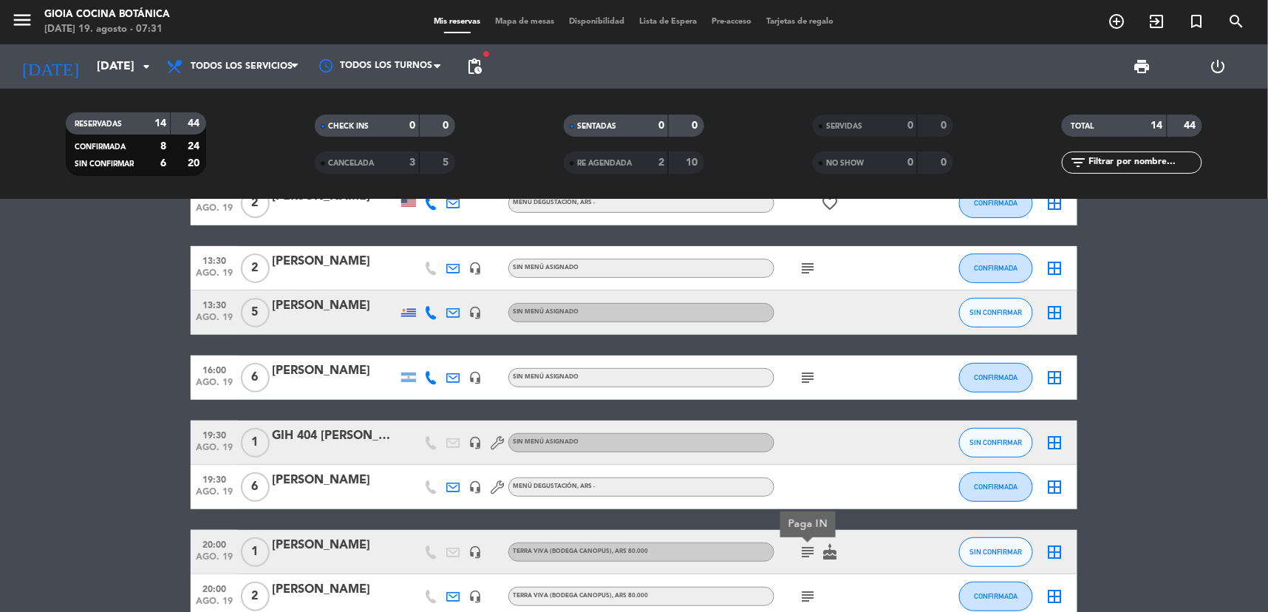
scroll to position [108, 0]
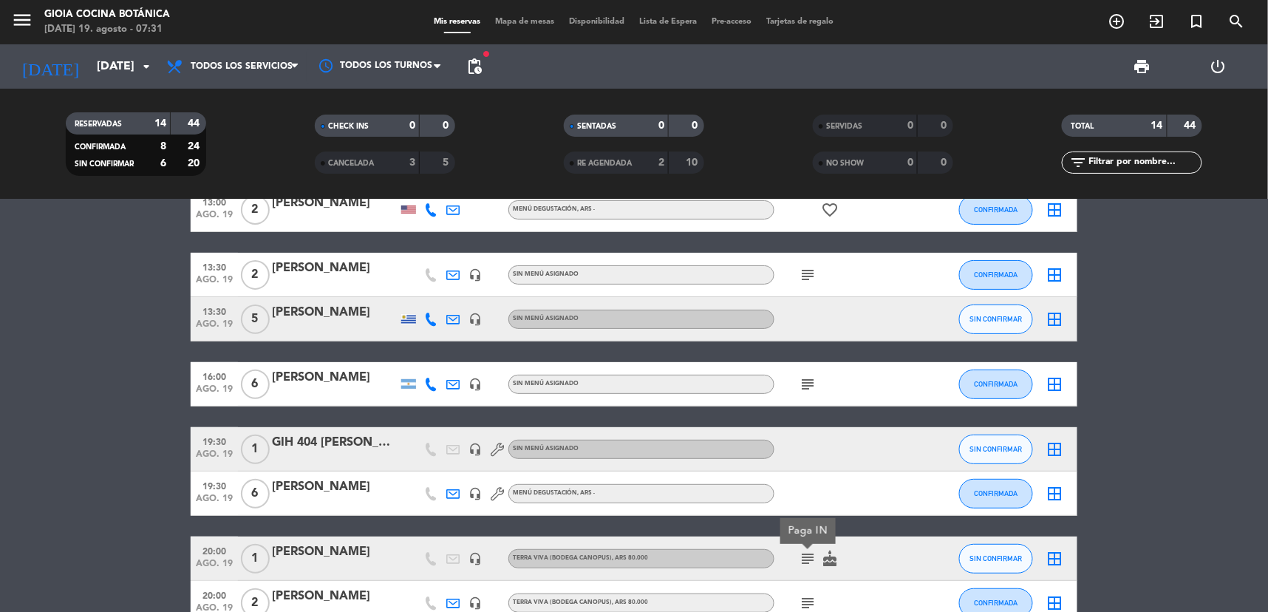
click at [810, 377] on icon "subject" at bounding box center [807, 384] width 18 height 18
click at [801, 276] on icon "subject" at bounding box center [807, 275] width 18 height 18
click at [818, 390] on span "subject" at bounding box center [807, 384] width 22 height 18
click at [813, 386] on icon "subject" at bounding box center [807, 384] width 18 height 18
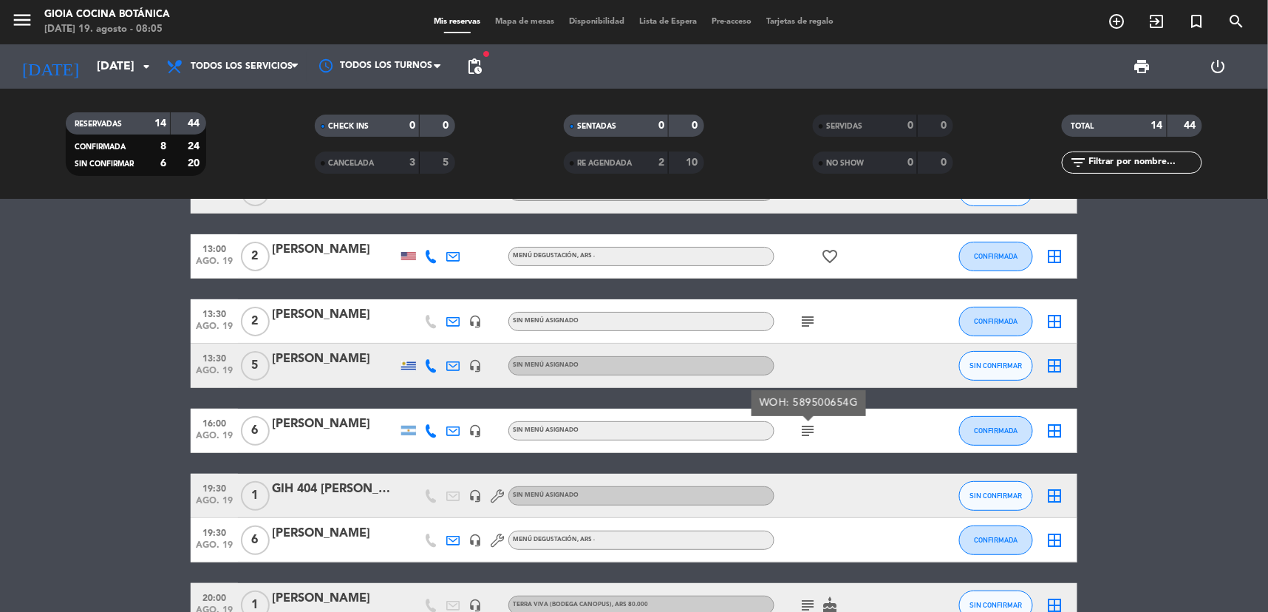
scroll to position [0, 0]
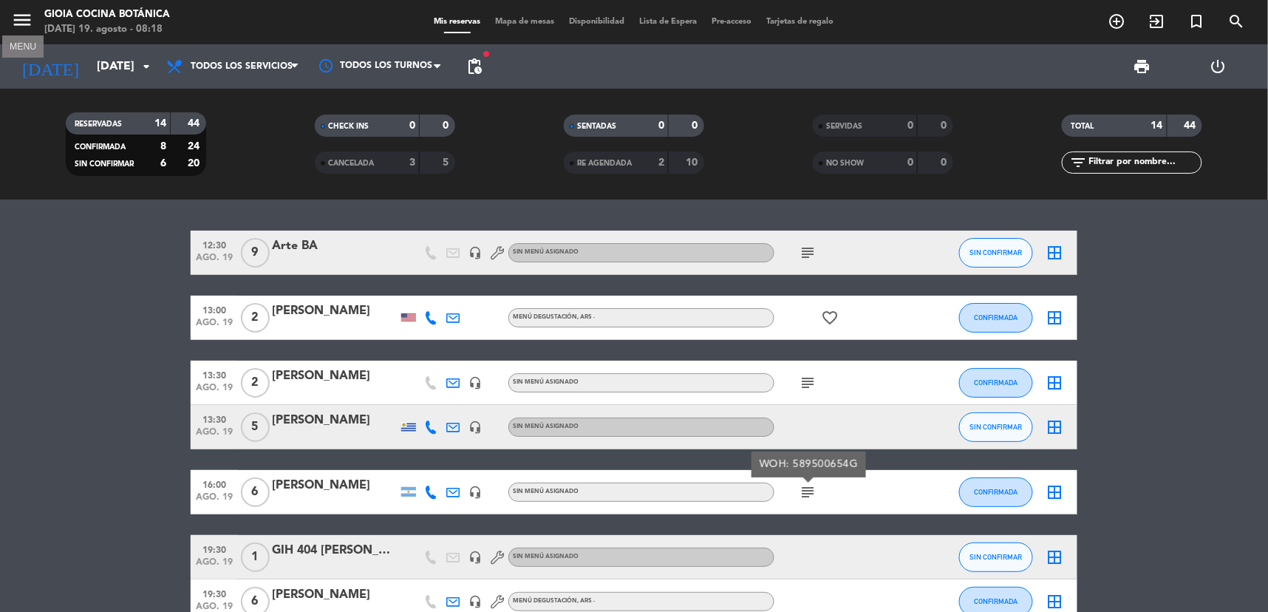
click at [27, 18] on icon "menu" at bounding box center [22, 20] width 22 height 22
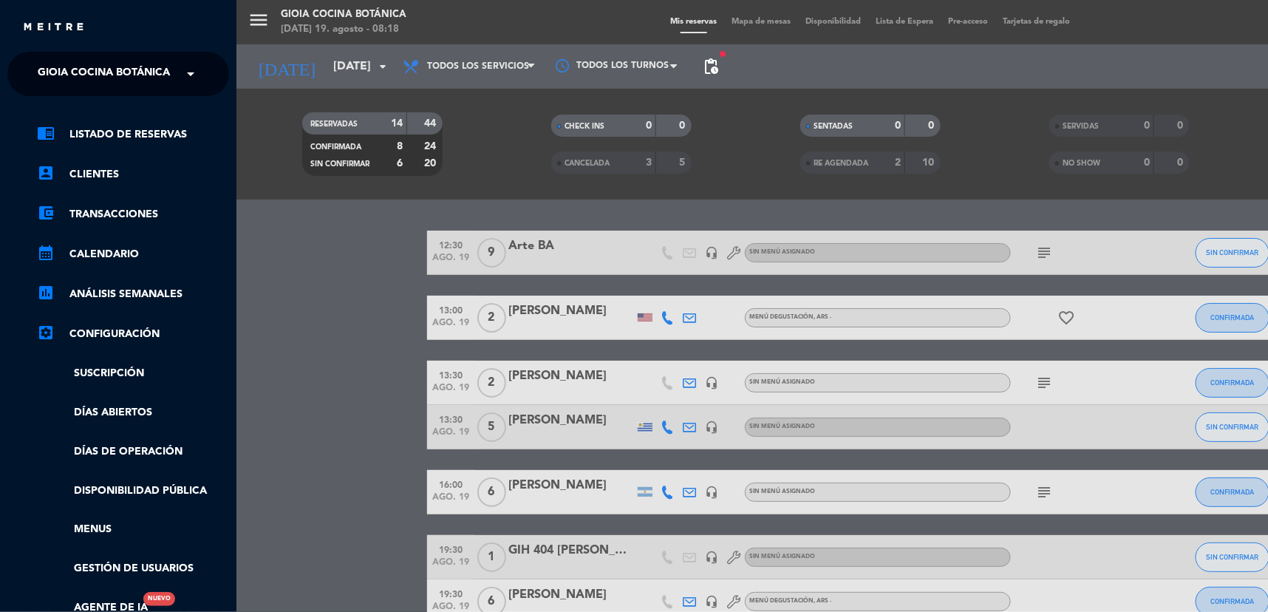
click at [345, 203] on div "menu [PERSON_NAME] Cocina Botánica [DATE] 19. agosto - 08:18 Mis reservas Mapa …" at bounding box center [870, 306] width 1268 height 612
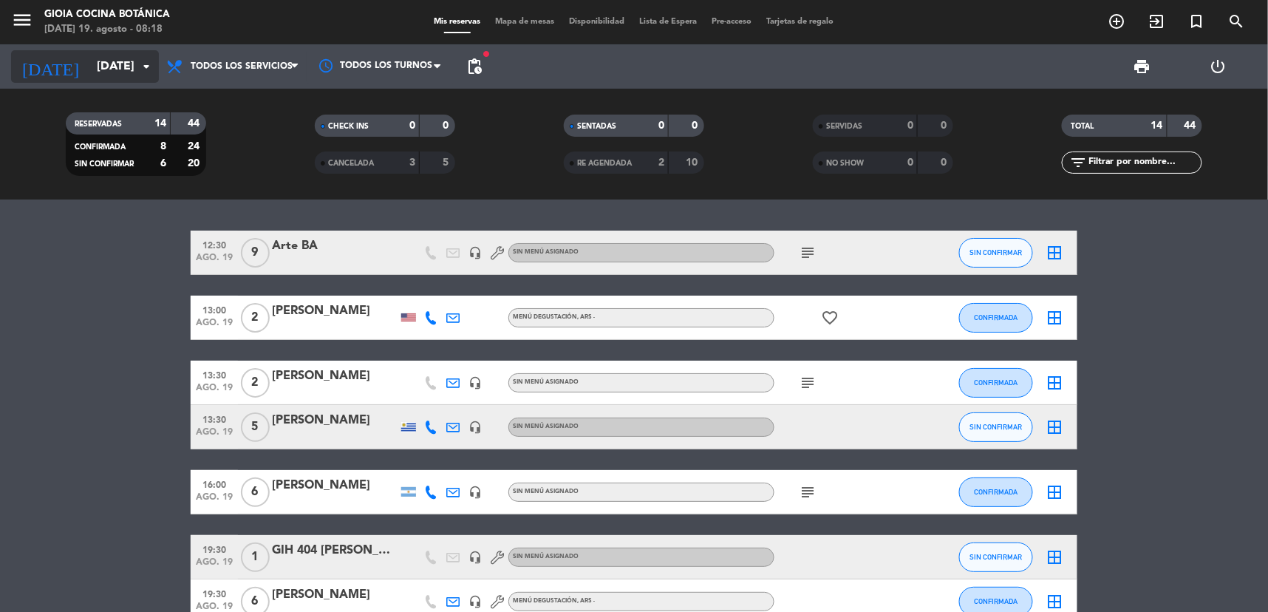
click at [92, 59] on input "[DATE]" at bounding box center [167, 66] width 156 height 29
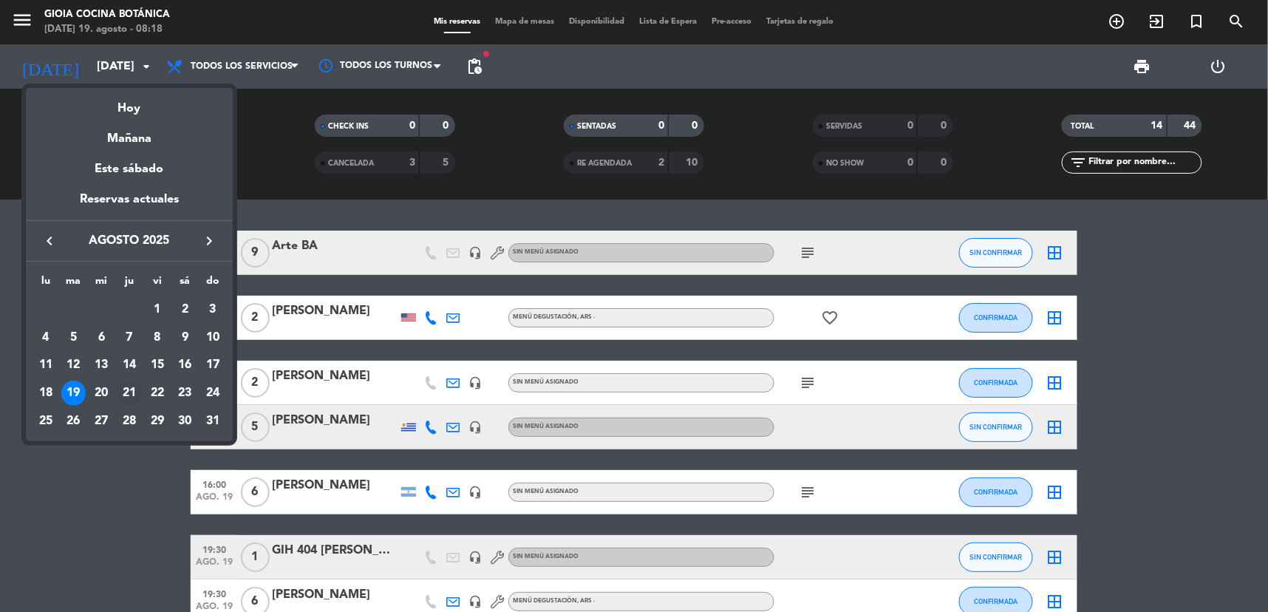
click at [129, 386] on div "21" at bounding box center [129, 392] width 25 height 25
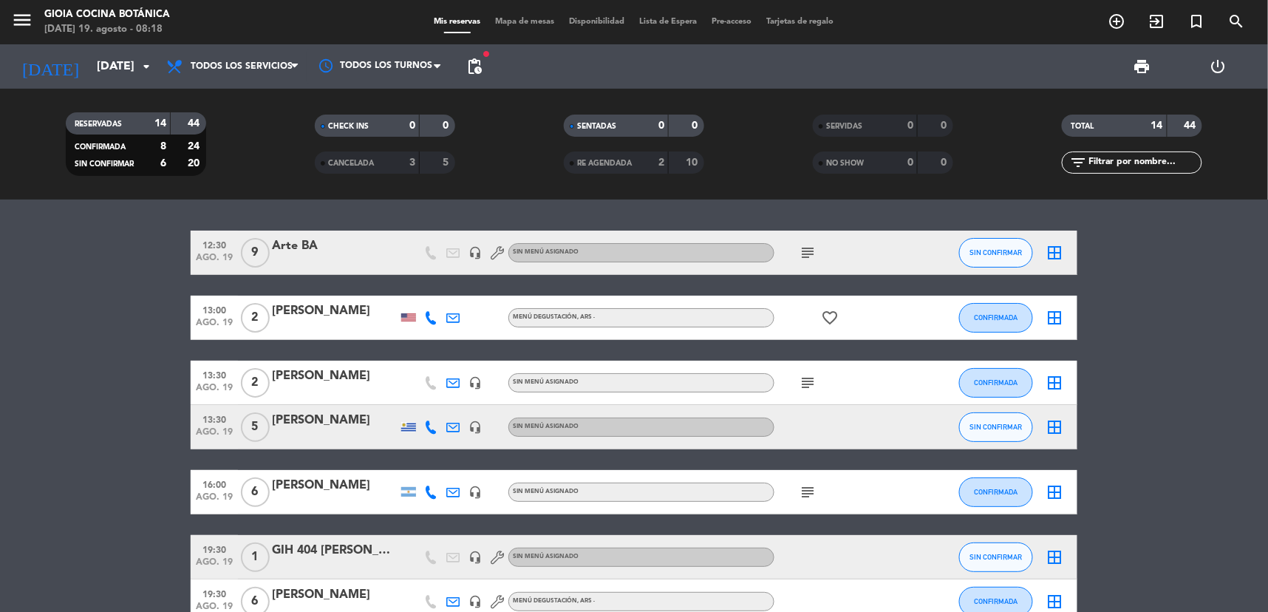
type input "jue. 21 ago."
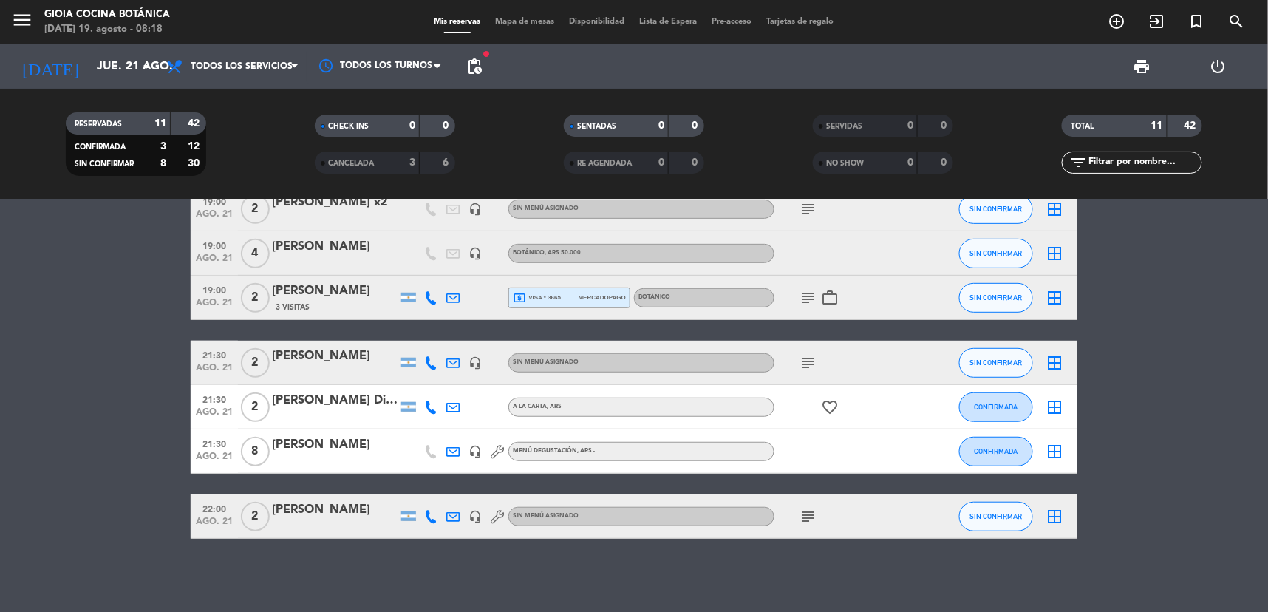
scroll to position [180, 0]
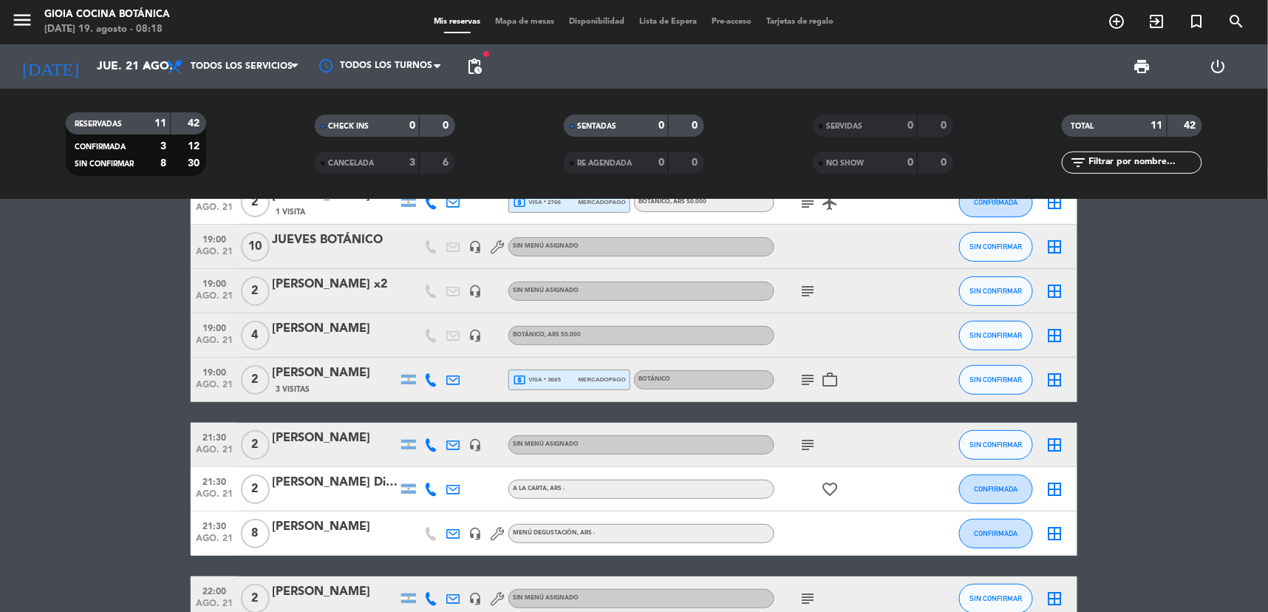
click at [806, 378] on icon "subject" at bounding box center [807, 380] width 18 height 18
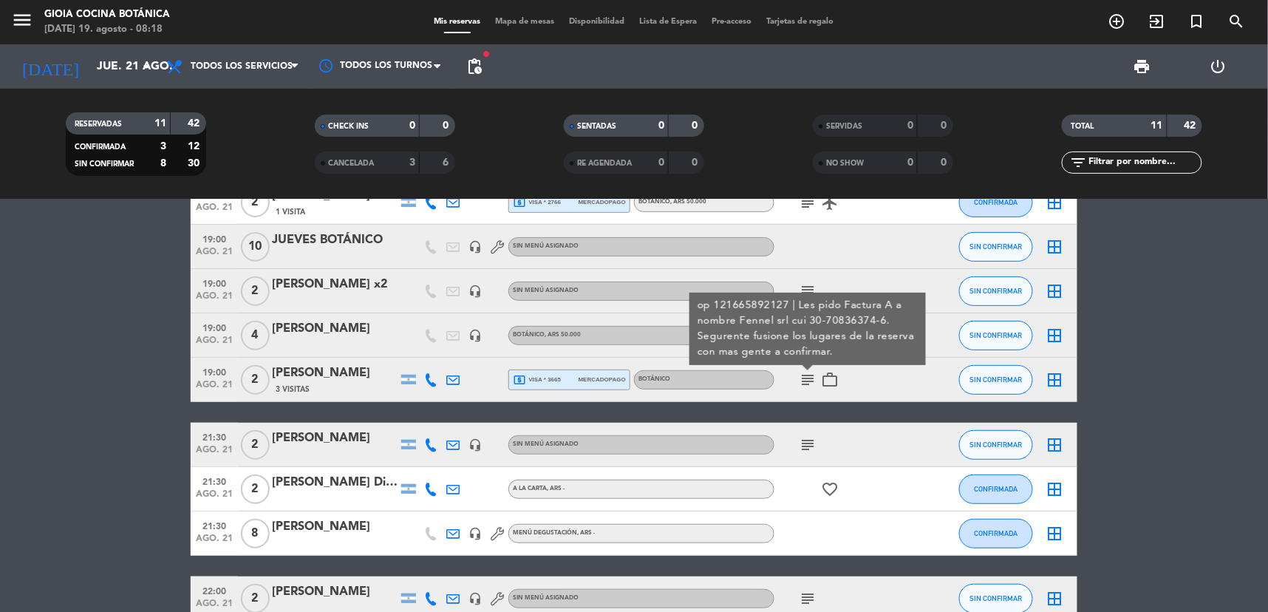
click at [810, 282] on icon "subject" at bounding box center [807, 291] width 18 height 18
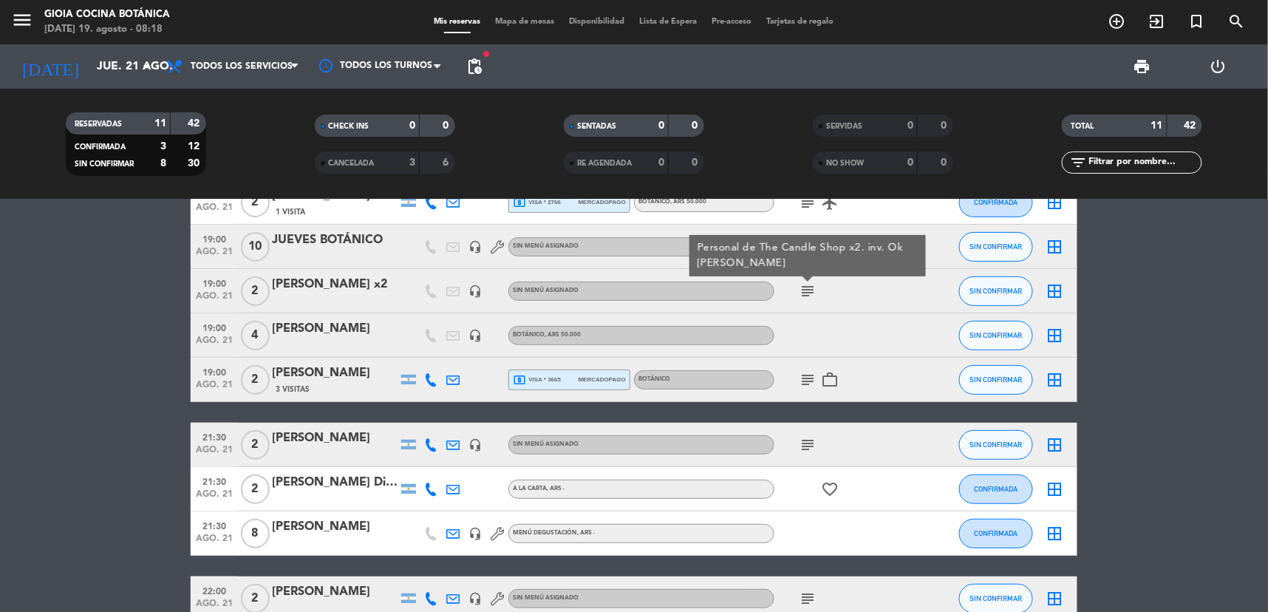
click at [118, 359] on bookings-row "12:30 [DATE] 6 Arte BA headset_mic Sin menú asignado subject SIN CONFIRMAR bord…" at bounding box center [634, 335] width 1268 height 570
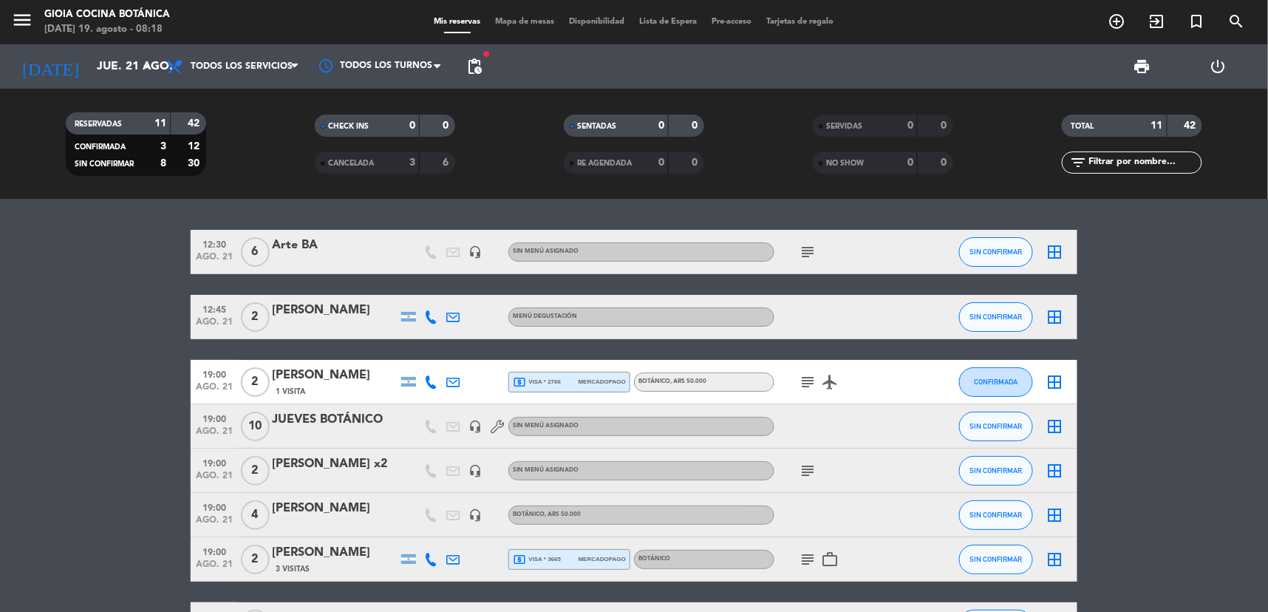
scroll to position [0, 0]
click at [1118, 21] on icon "add_circle_outline" at bounding box center [1117, 22] width 18 height 18
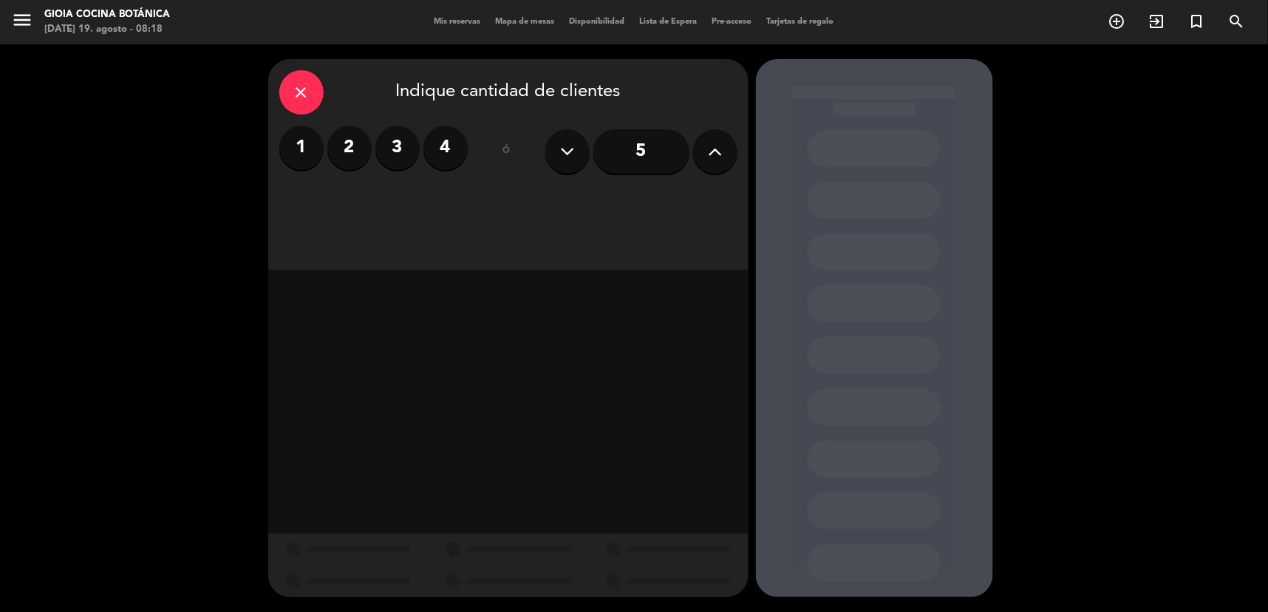
click at [312, 90] on div "close" at bounding box center [301, 92] width 44 height 44
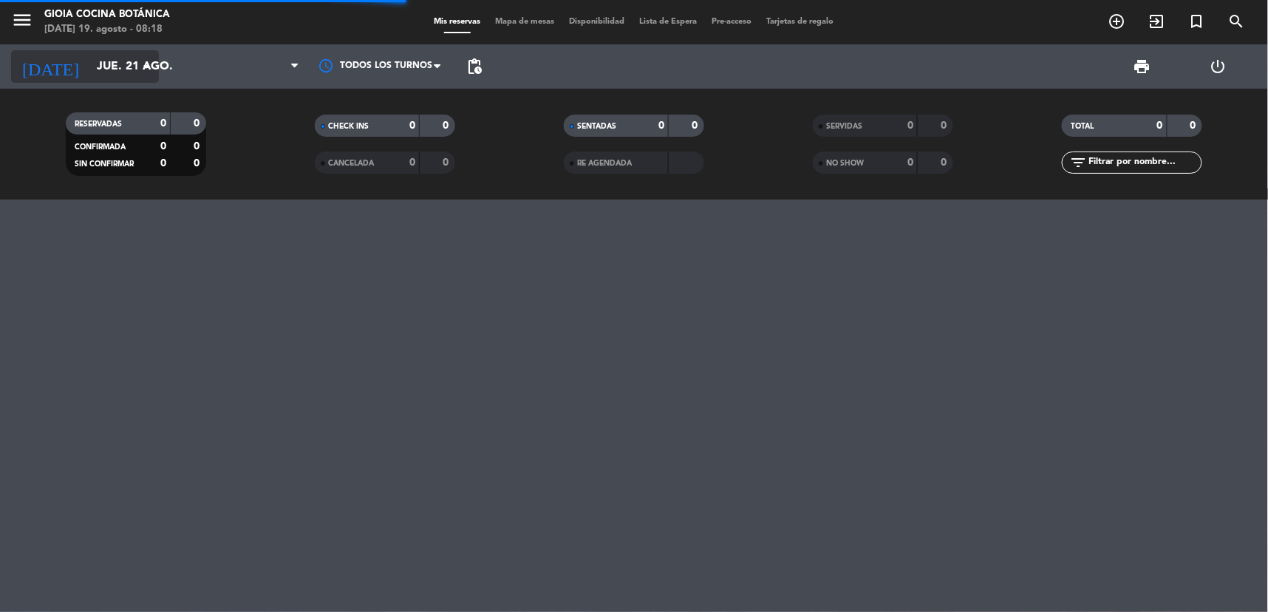
click at [43, 50] on icon "[DATE]" at bounding box center [50, 66] width 78 height 33
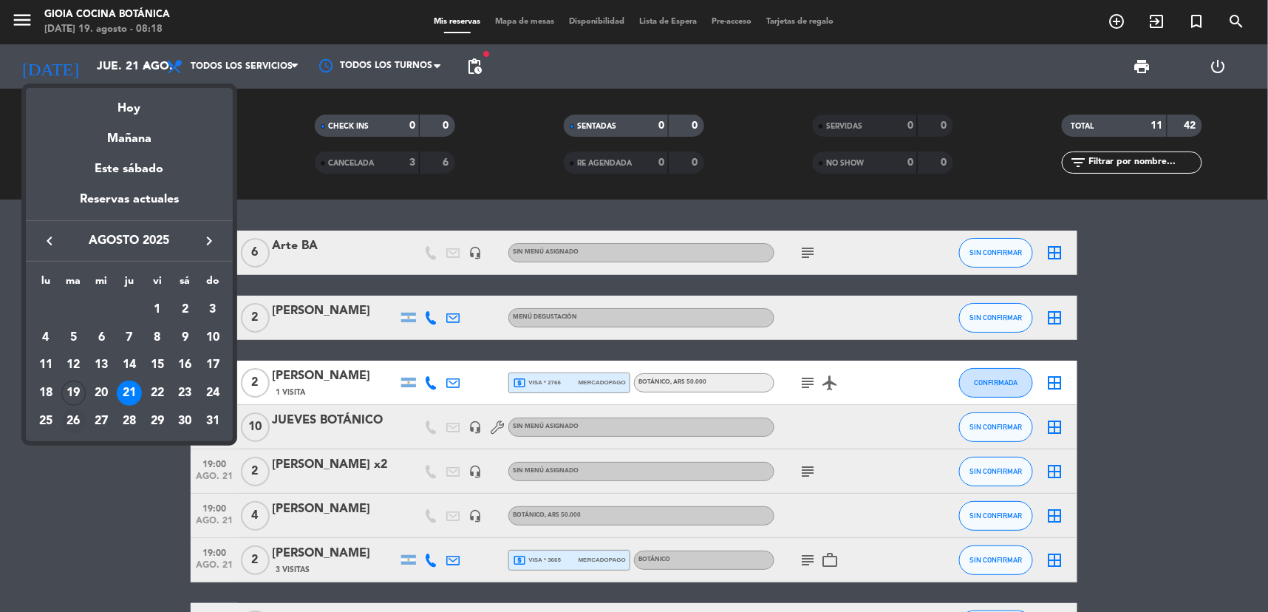
click at [71, 419] on div "26" at bounding box center [73, 420] width 25 height 25
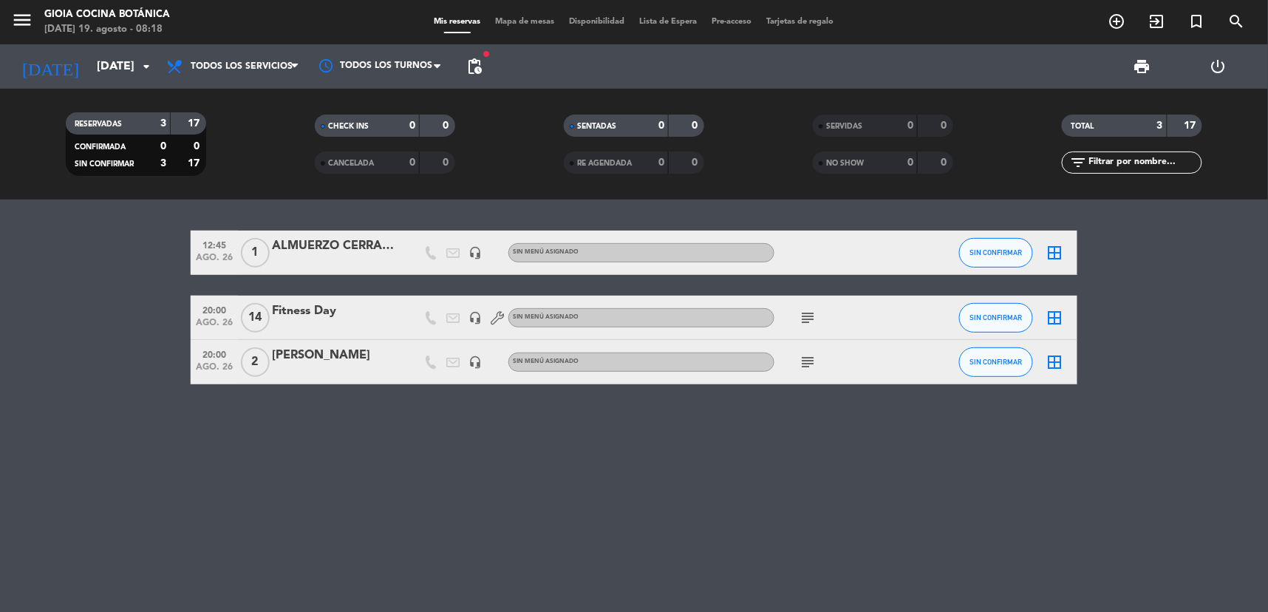
click at [768, 323] on div "Sin menú asignado" at bounding box center [641, 317] width 266 height 19
click at [810, 358] on icon "subject" at bounding box center [807, 362] width 18 height 18
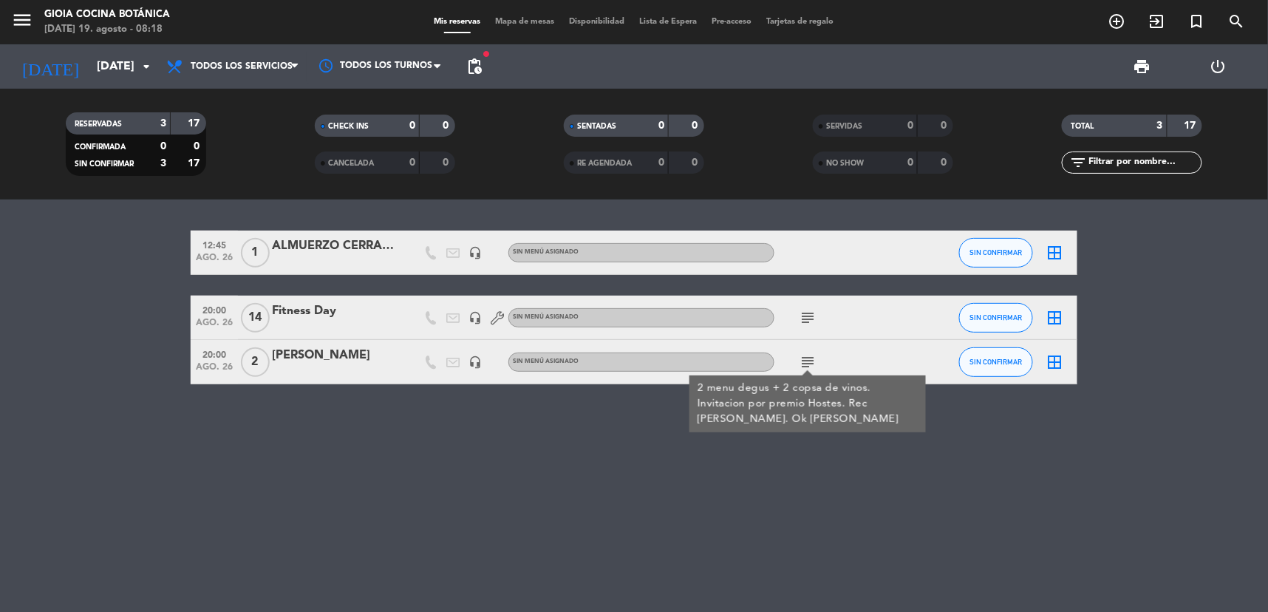
click at [240, 471] on div "12:45 [DATE] 1 ALMUERZO CERRADO X EVENTO headset_mic Sin menú asignado SIN CONF…" at bounding box center [634, 405] width 1268 height 412
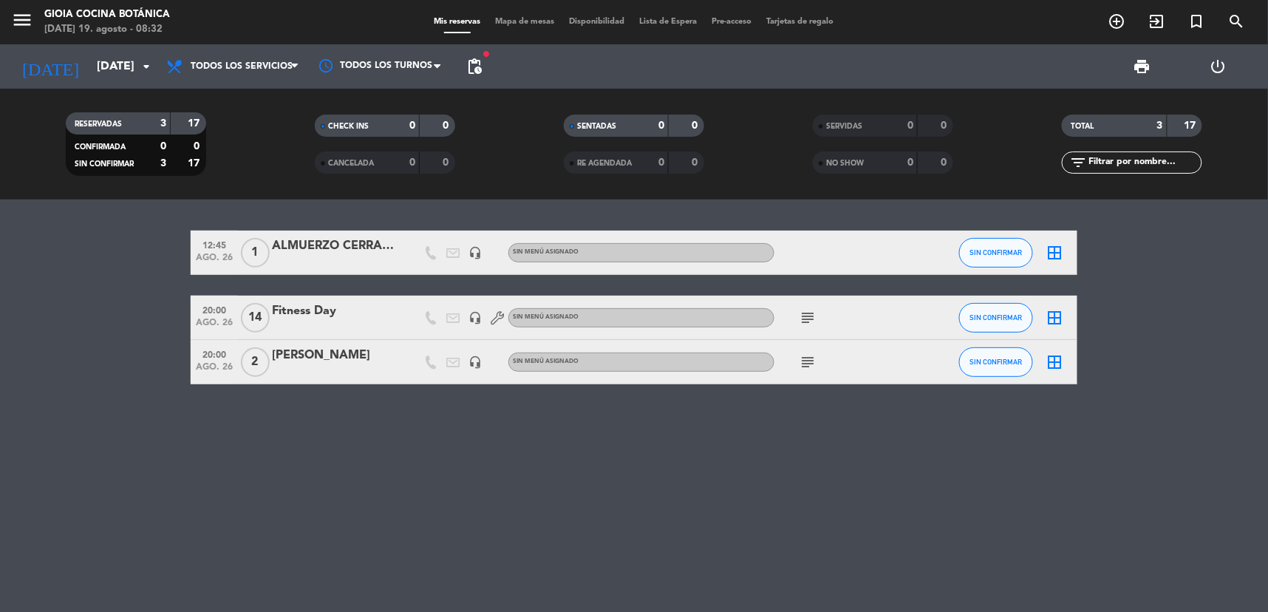
click at [338, 259] on div at bounding box center [335, 262] width 126 height 12
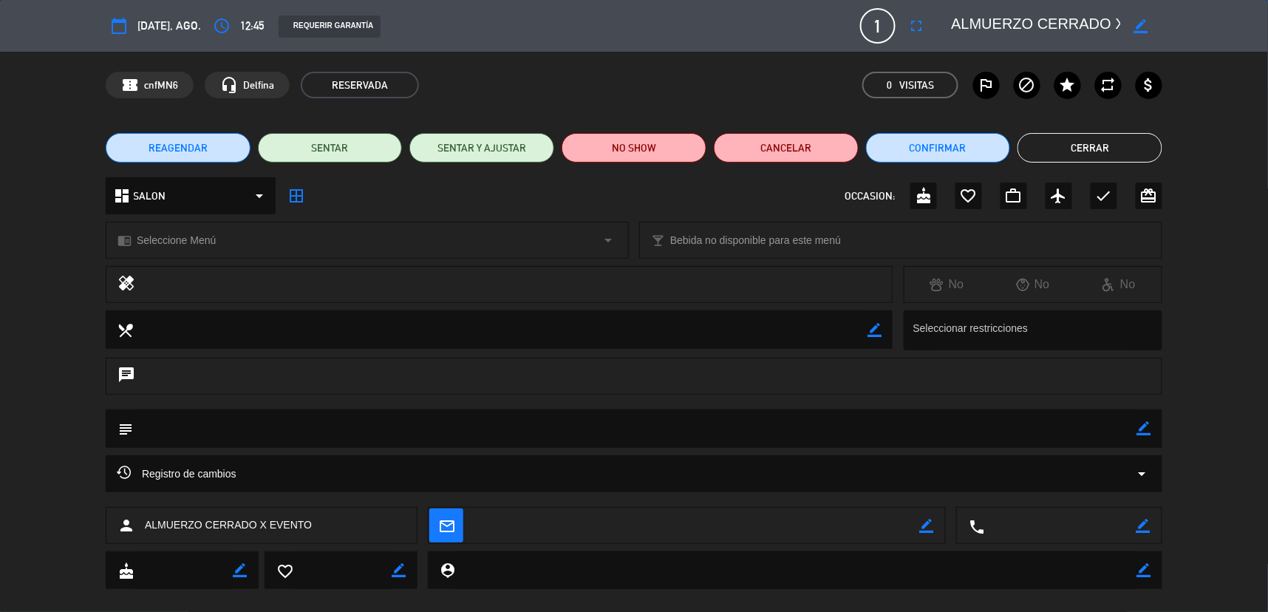
click at [1106, 153] on button "Cerrar" at bounding box center [1089, 148] width 145 height 30
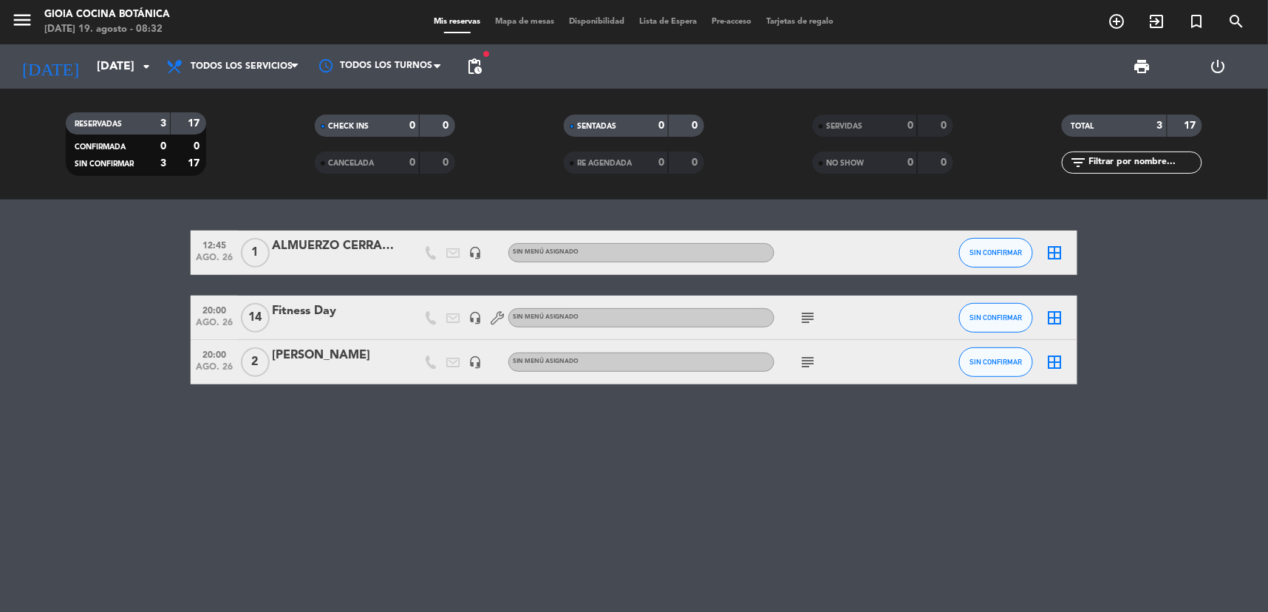
click at [817, 360] on span "subject" at bounding box center [807, 362] width 22 height 18
click at [815, 360] on icon "subject" at bounding box center [807, 362] width 18 height 18
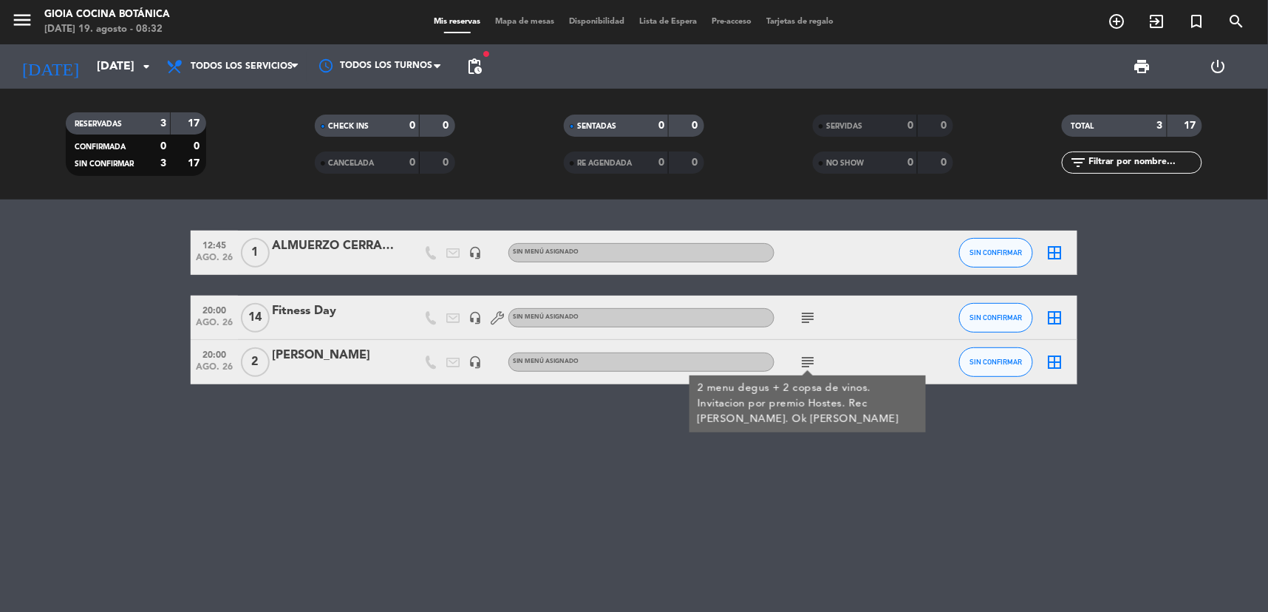
click at [815, 360] on icon "subject" at bounding box center [807, 362] width 18 height 18
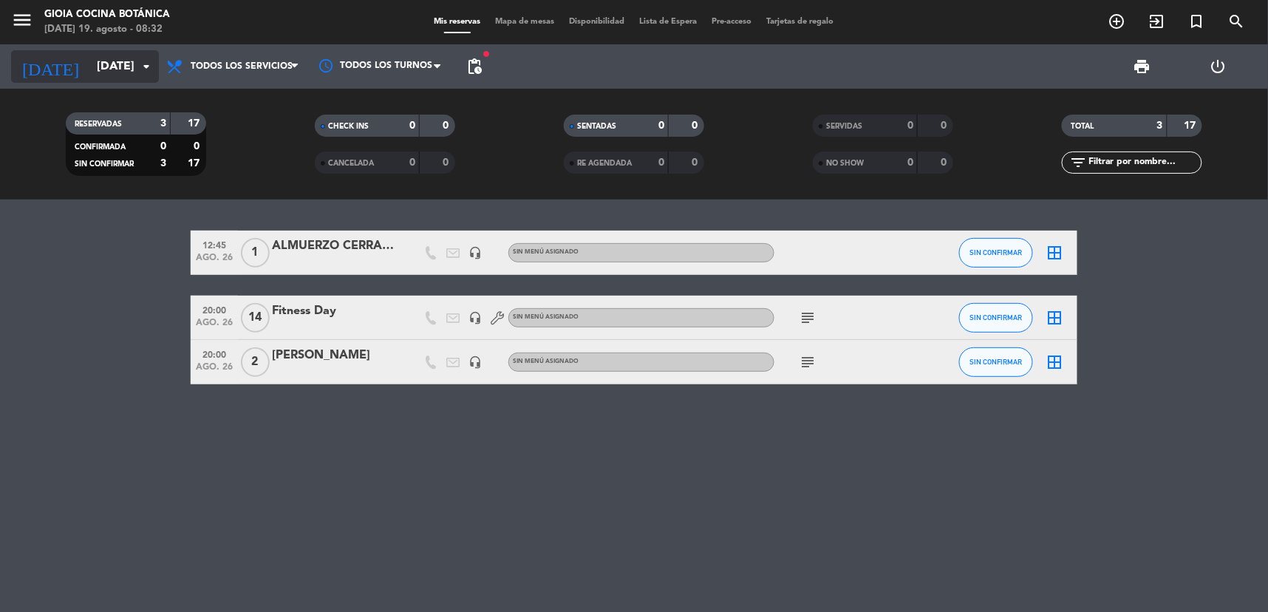
click at [90, 68] on input "[DATE]" at bounding box center [167, 66] width 156 height 29
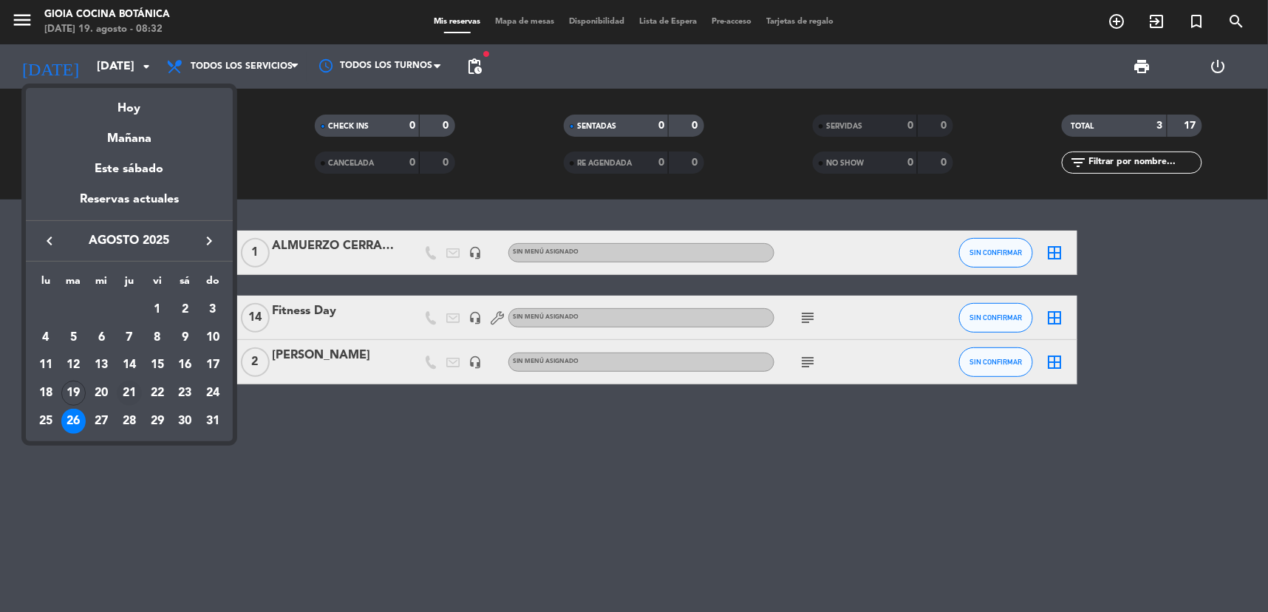
click at [133, 390] on div "21" at bounding box center [129, 392] width 25 height 25
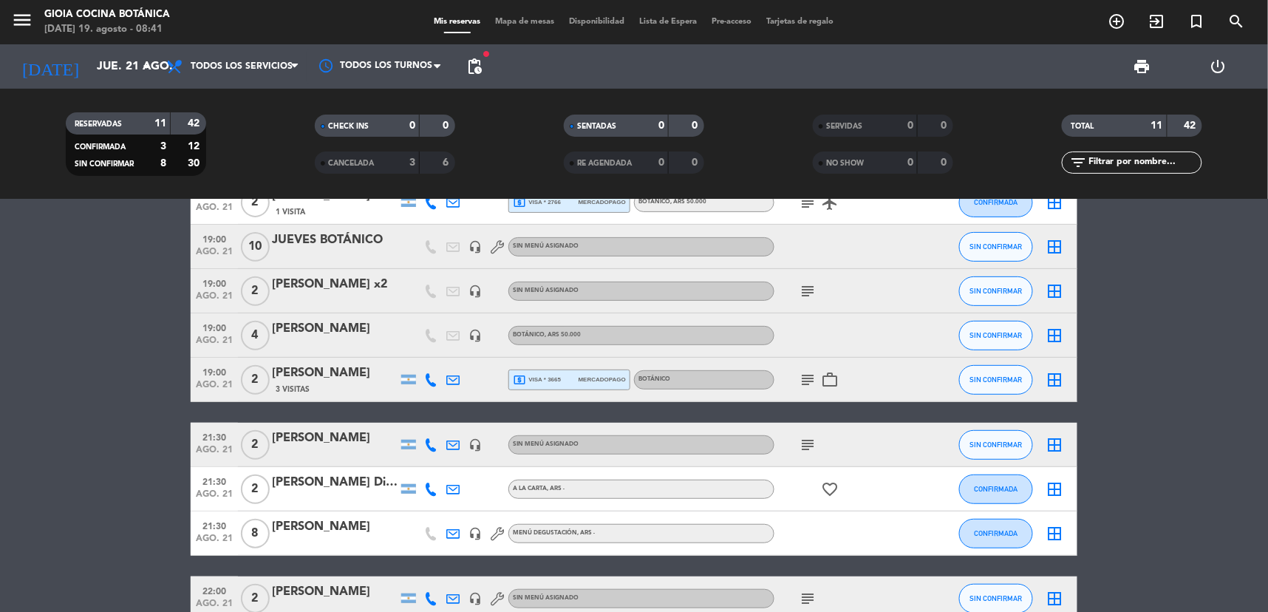
scroll to position [262, 0]
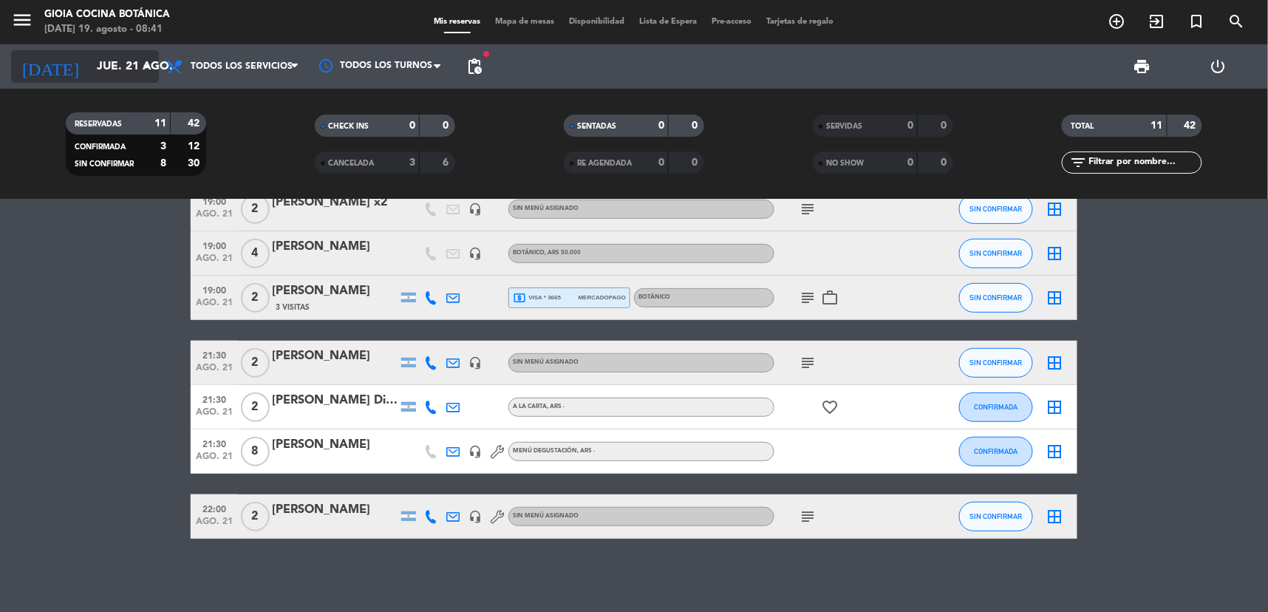
click at [126, 67] on input "jue. 21 ago." at bounding box center [167, 66] width 156 height 29
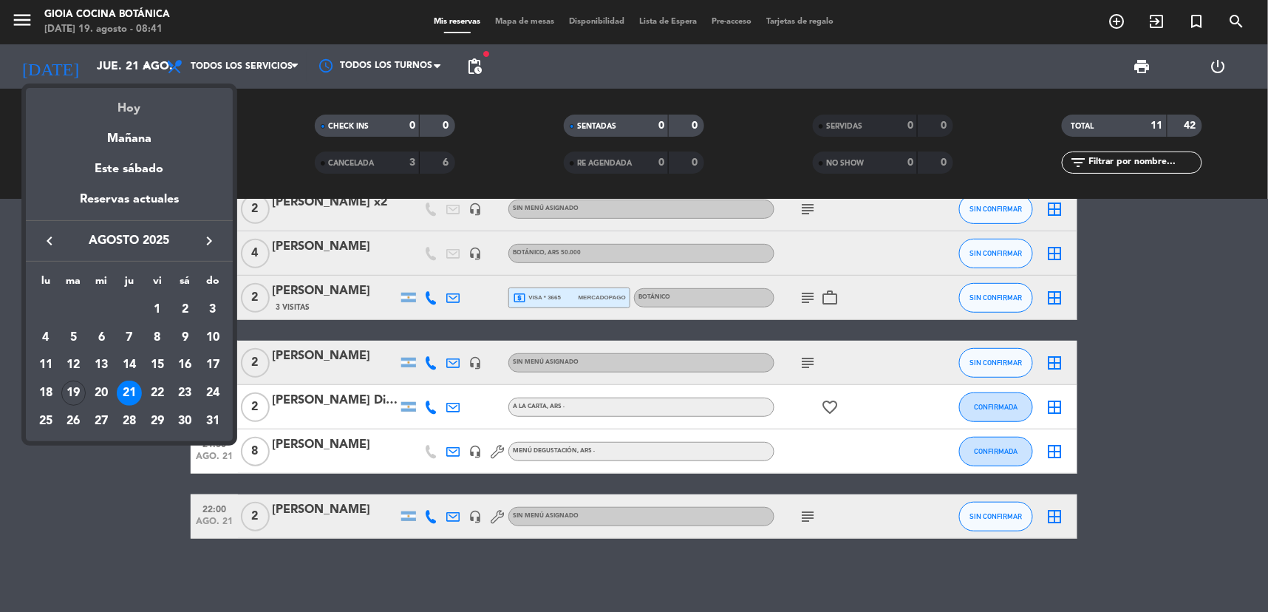
click at [143, 109] on div "Hoy" at bounding box center [129, 103] width 207 height 30
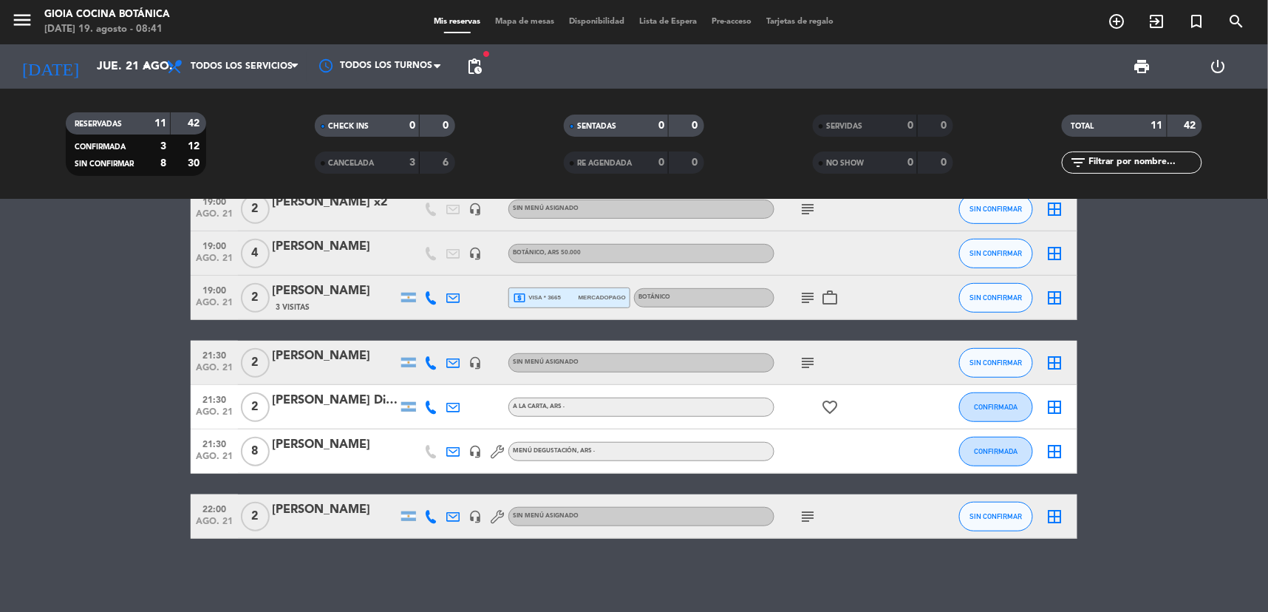
type input "[DATE]"
click at [263, 72] on span "Todos los servicios" at bounding box center [233, 66] width 148 height 33
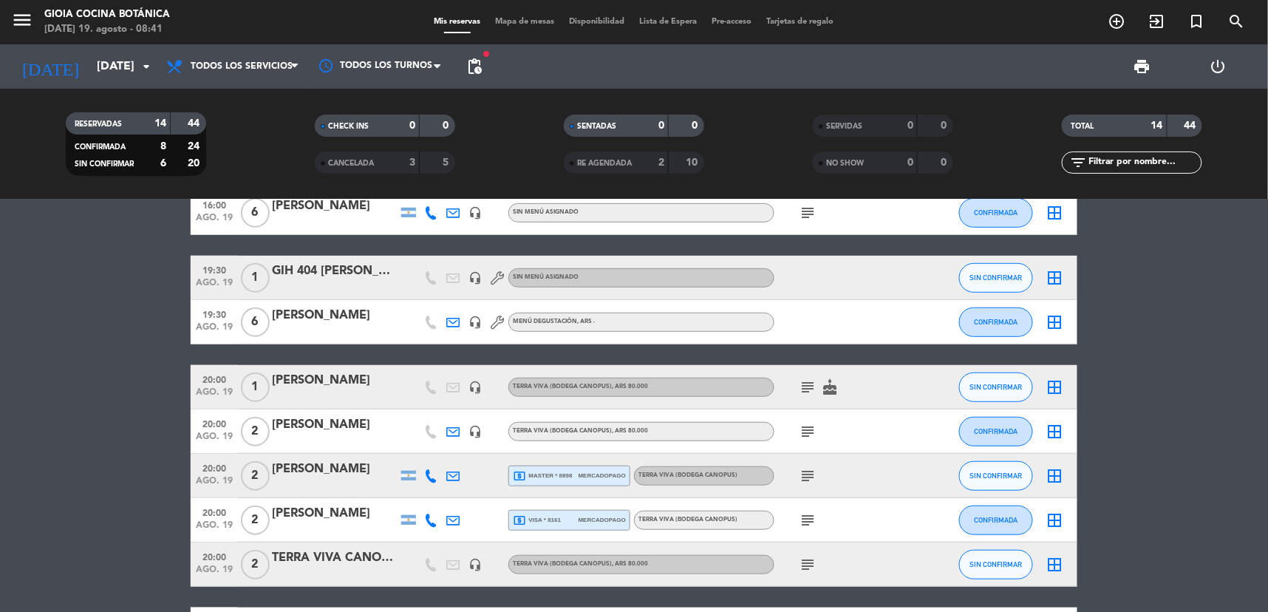
scroll to position [272, 0]
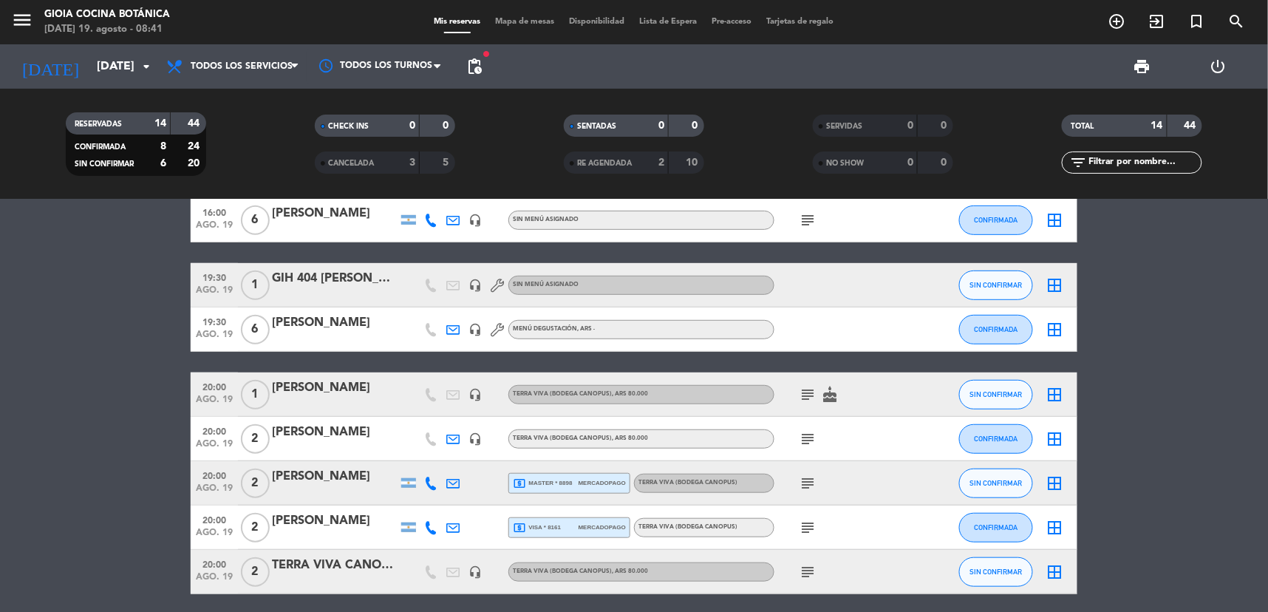
click at [807, 394] on icon "subject" at bounding box center [807, 395] width 18 height 18
